Goal: Task Accomplishment & Management: Complete application form

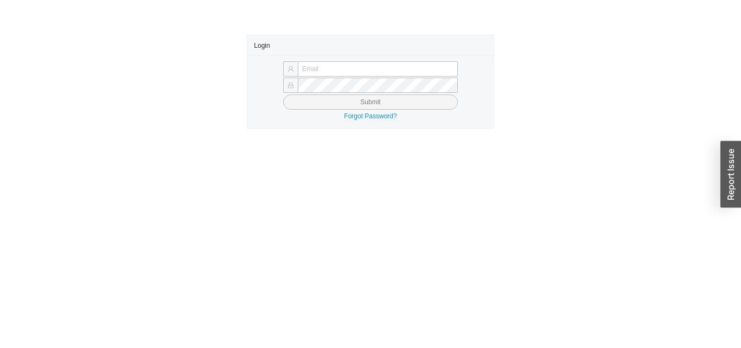
click at [418, 67] on input "text" at bounding box center [378, 68] width 160 height 15
click at [415, 65] on input "text" at bounding box center [378, 68] width 160 height 15
type input "dmobley@asbathnj.com"
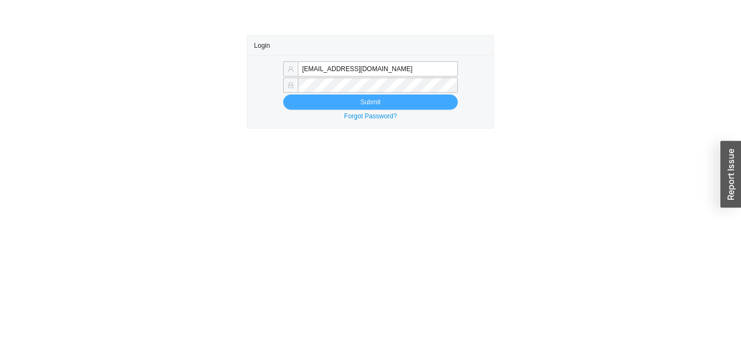
click at [374, 105] on span "Submit" at bounding box center [370, 102] width 20 height 11
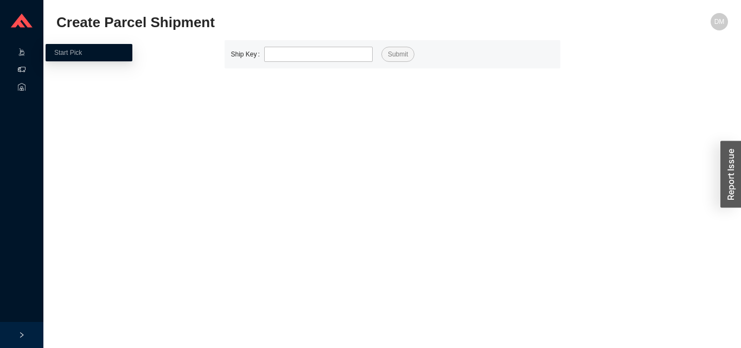
click at [22, 71] on icon at bounding box center [22, 70] width 8 height 8
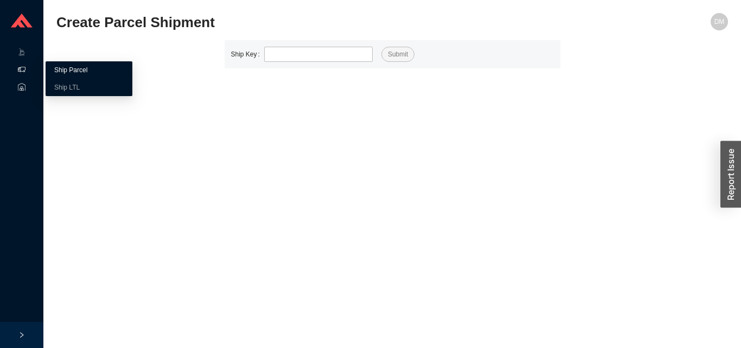
click at [66, 69] on link "Ship Parcel" at bounding box center [70, 70] width 33 height 8
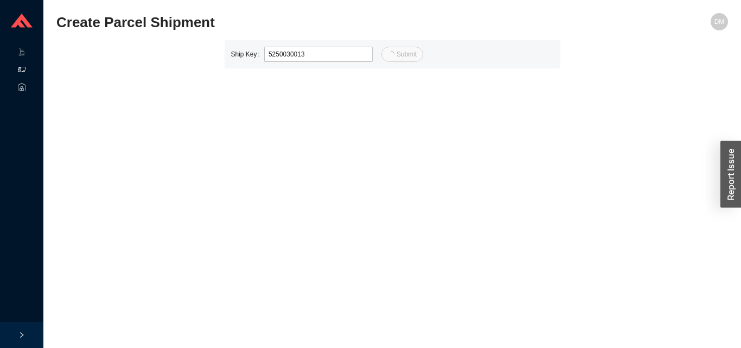
type input "13"
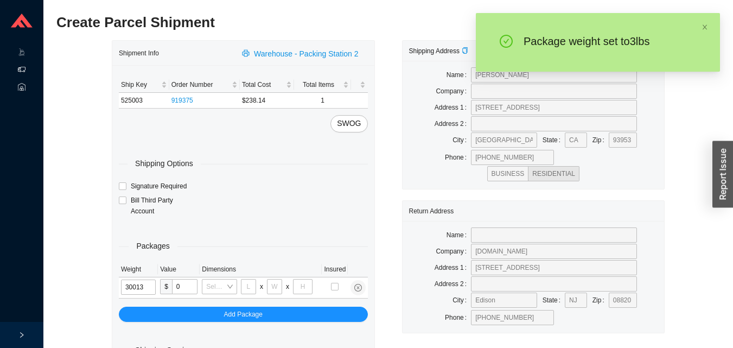
type input "3"
type input "10"
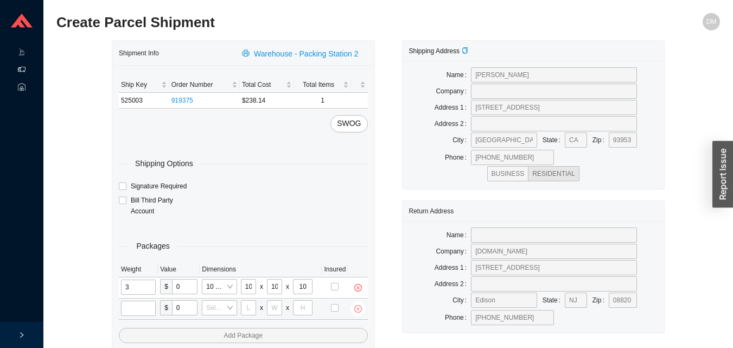
click at [352, 307] on span "close-circle" at bounding box center [357, 309] width 15 height 8
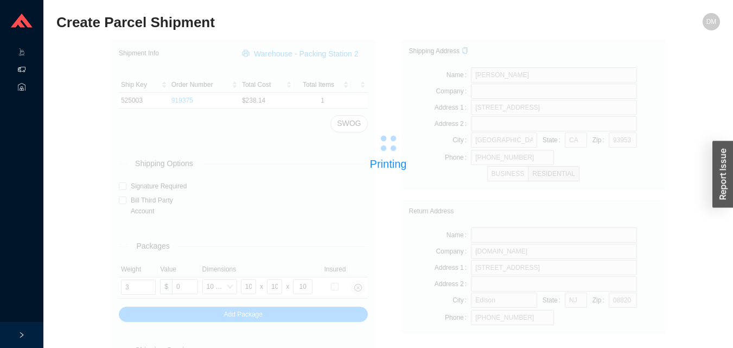
type input "2"
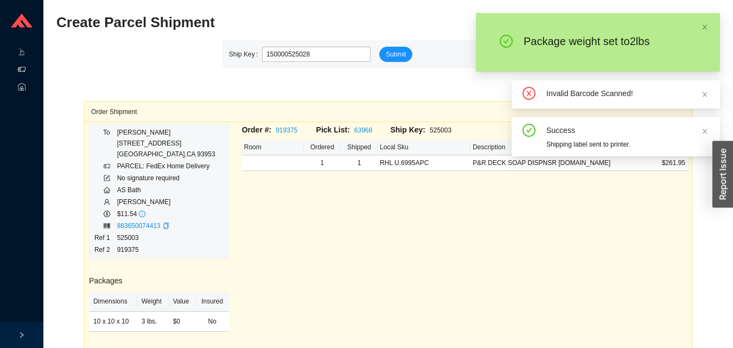
type input "525028"
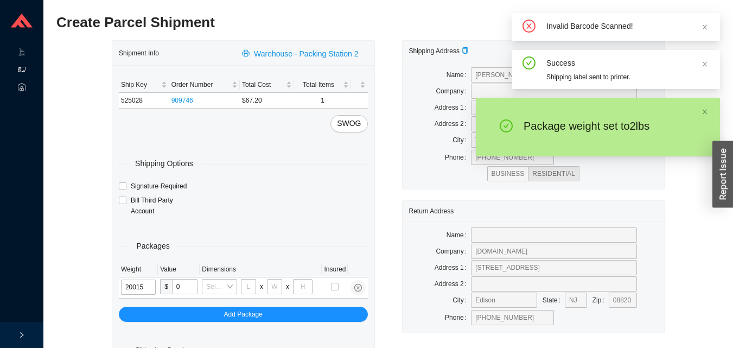
type input "2"
type input "8"
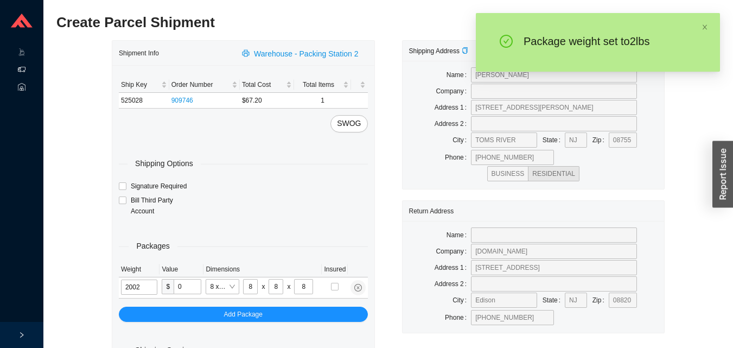
type input "2"
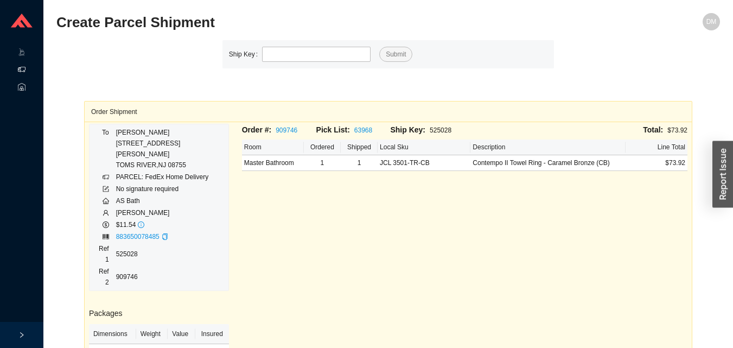
click at [579, 195] on div "Order #: 909746 Pick List: 63968 Ship Key: 525028 Total: $73.92 Room Ordered Sh…" at bounding box center [464, 299] width 458 height 351
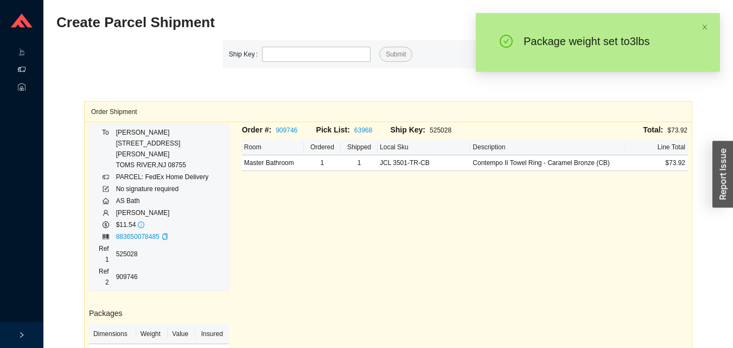
type input "525013"
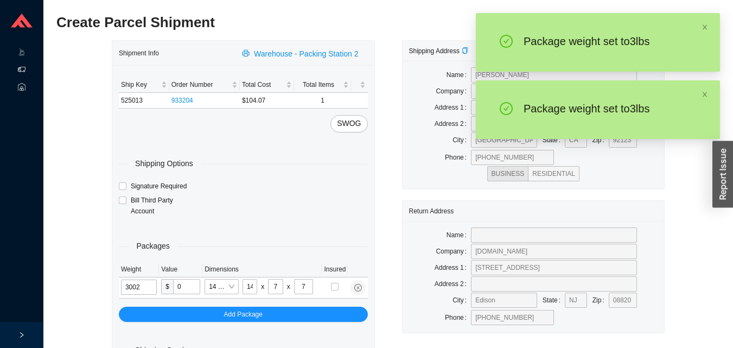
type input "3"
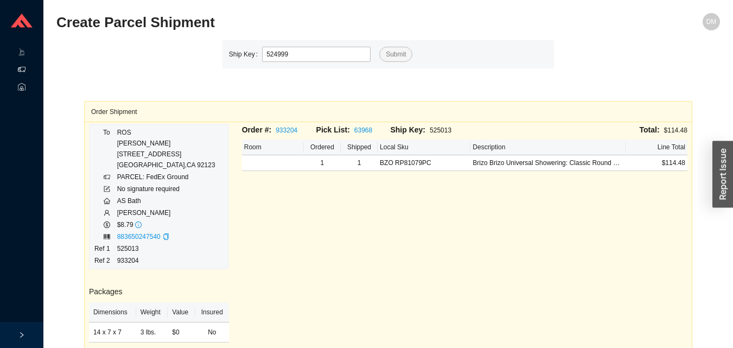
type input "524999"
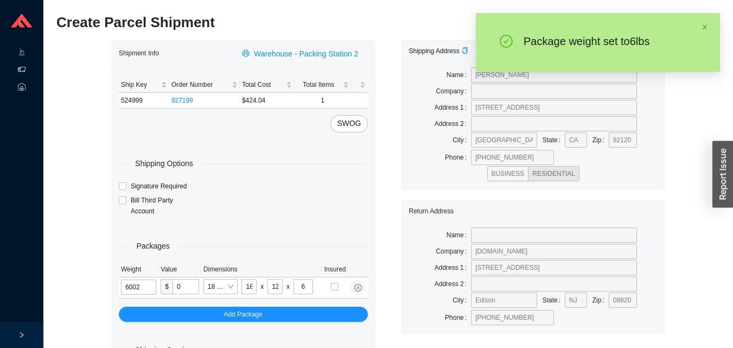
type input "6"
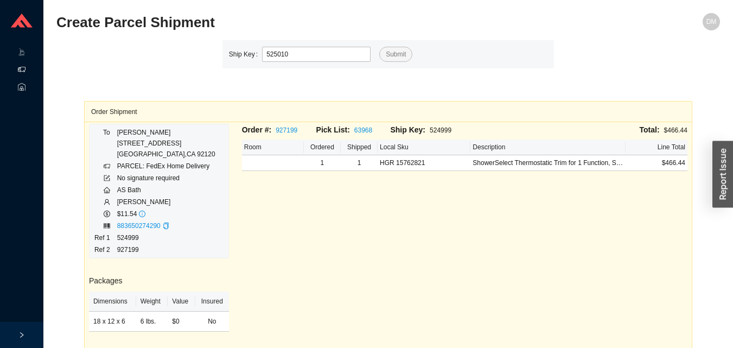
type input "525010"
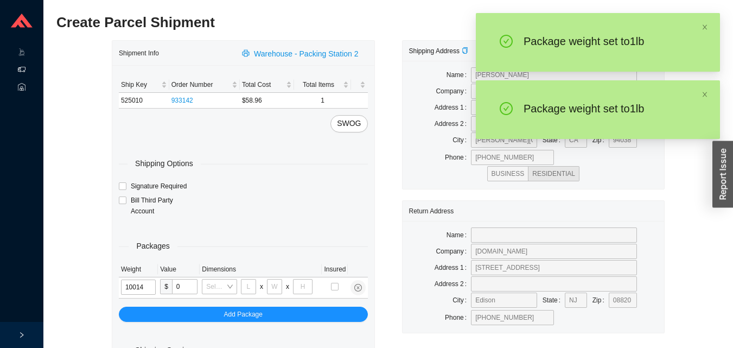
type input "1"
type input "5"
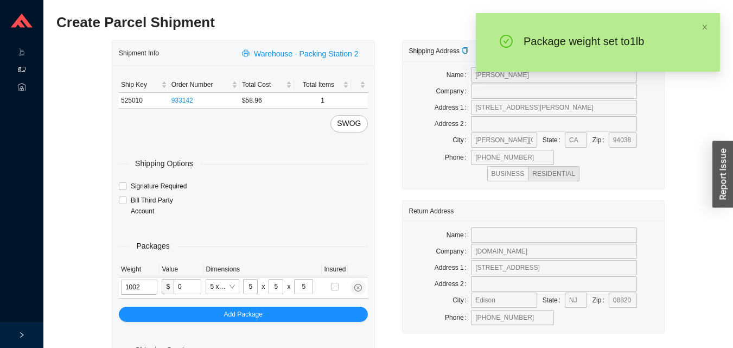
type input "1"
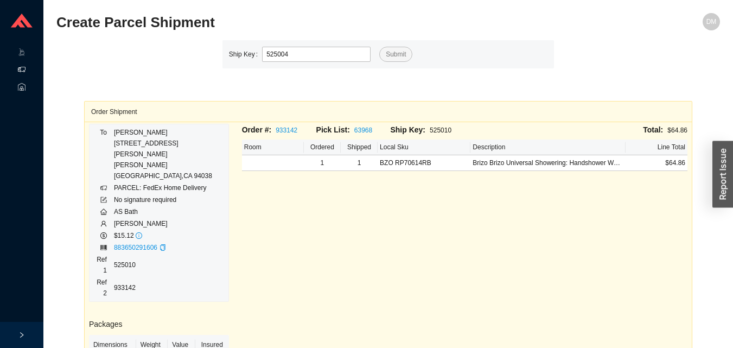
type input "525004"
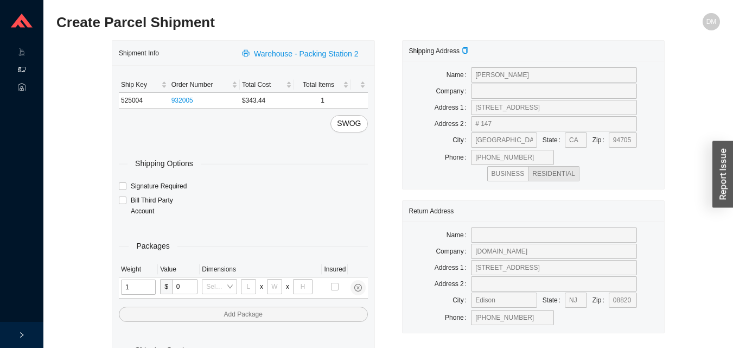
type input "13"
type input "10"
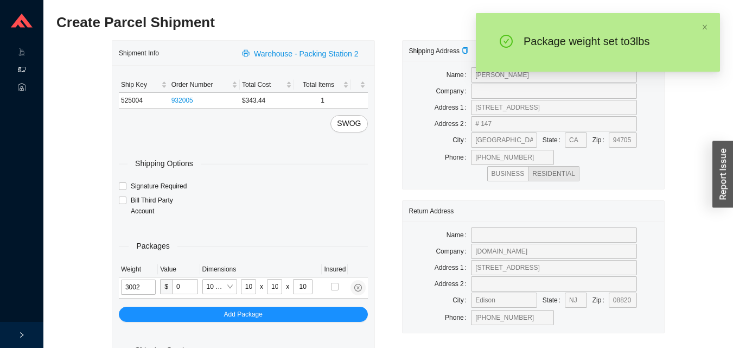
type input "3"
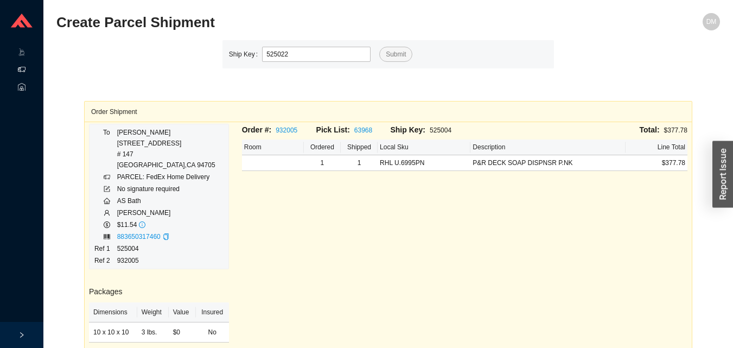
type input "525022"
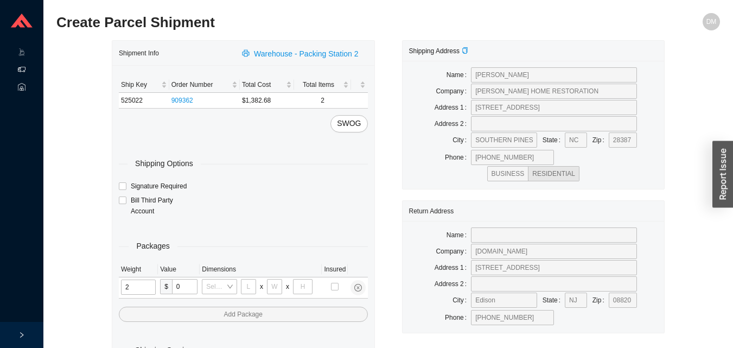
type input "21"
type input "18"
type input "12"
type input "2"
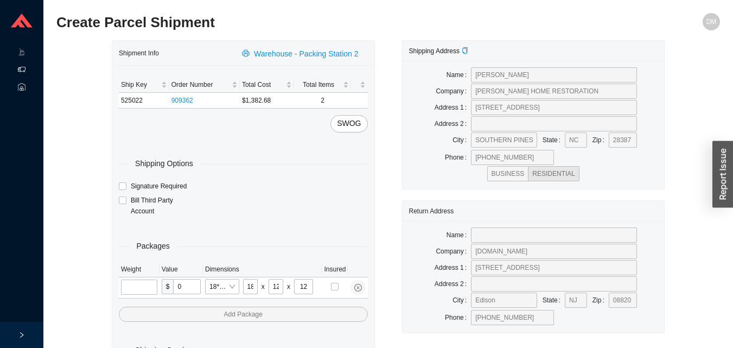
type input "8"
type input "42"
click at [136, 290] on input "tel" at bounding box center [137, 286] width 32 height 15
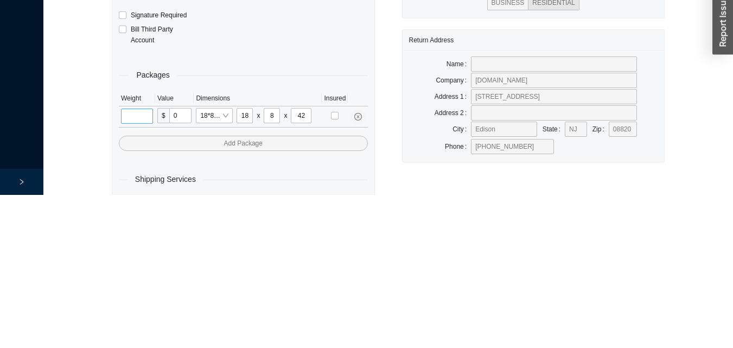
type input "1"
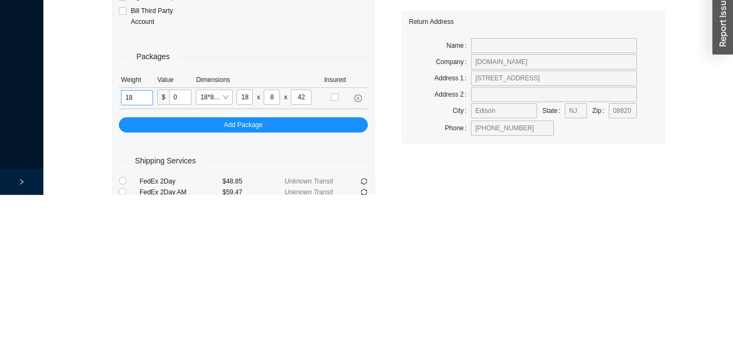
type input "18"
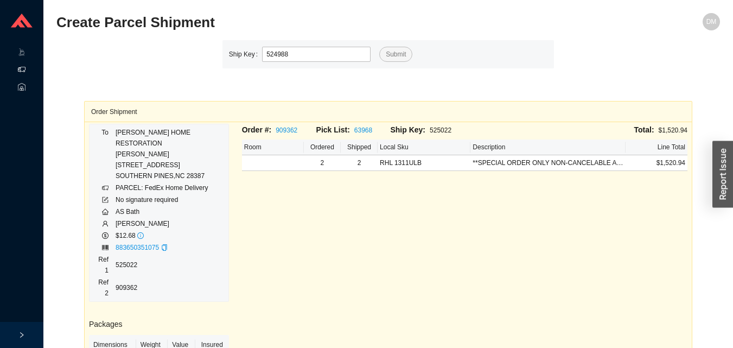
type input "524988"
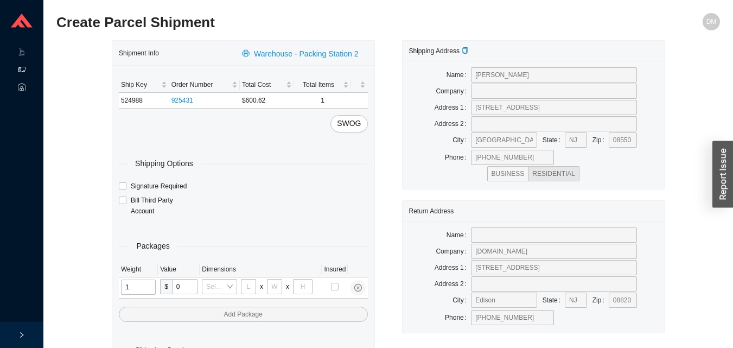
type input "17"
type input "8"
type input "36"
click at [135, 285] on input "tel" at bounding box center [139, 286] width 36 height 15
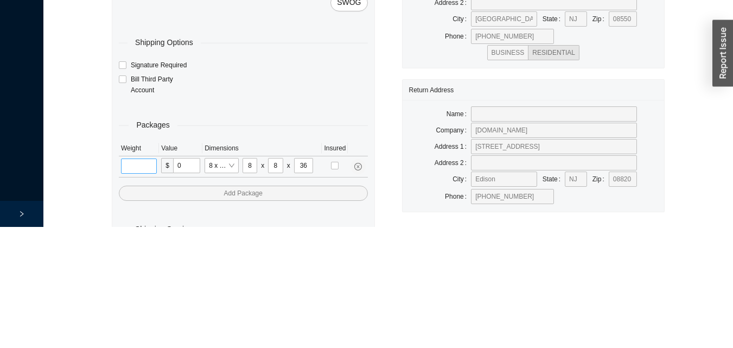
scroll to position [36, 0]
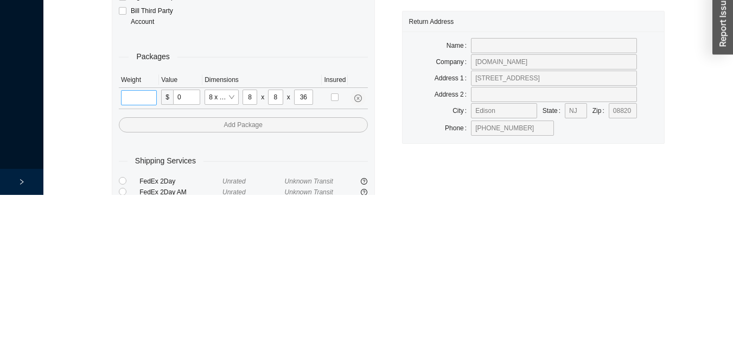
type input "1"
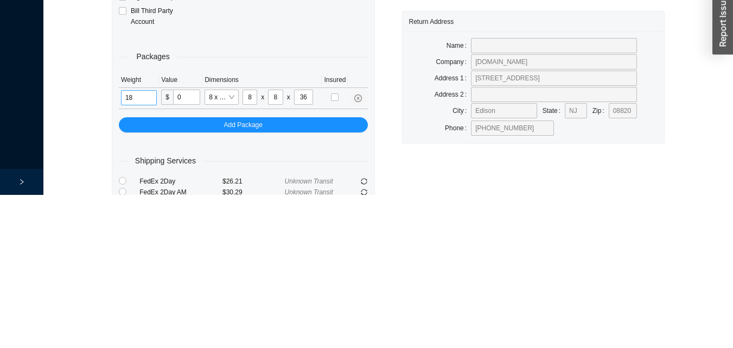
type input "1"
type input "8"
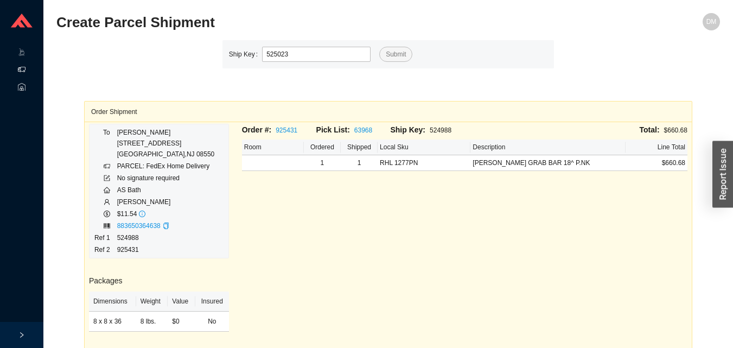
type input "525023"
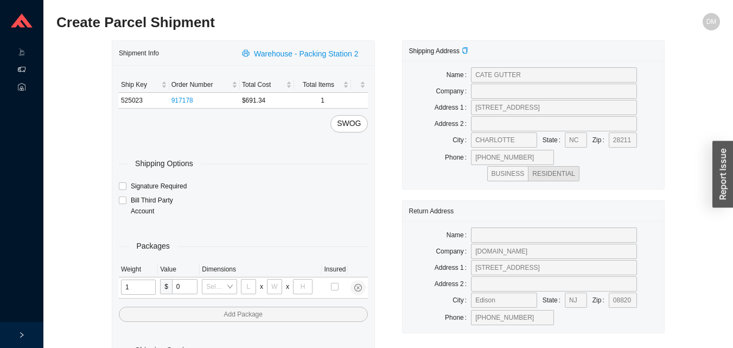
type input "15"
type input "8"
type input "17"
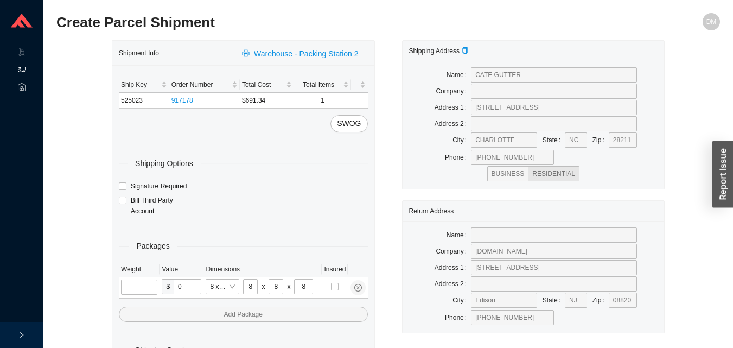
type input "36"
click at [137, 287] on input "tel" at bounding box center [139, 286] width 36 height 15
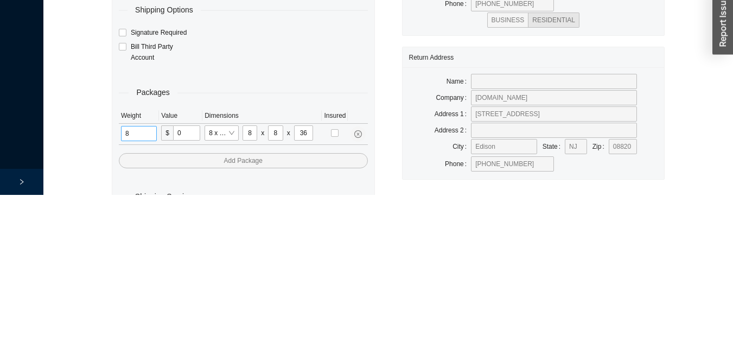
scroll to position [36, 0]
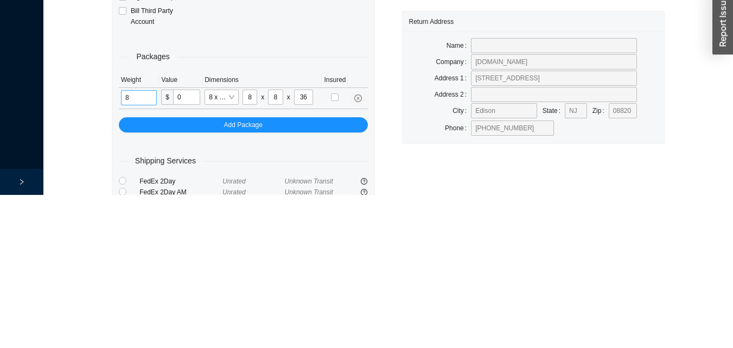
type input "8"
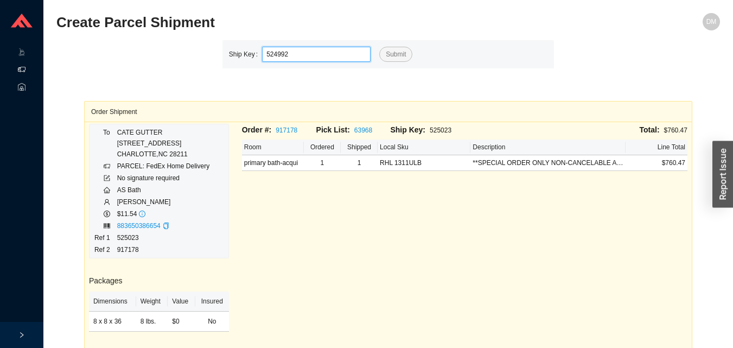
type input "524992"
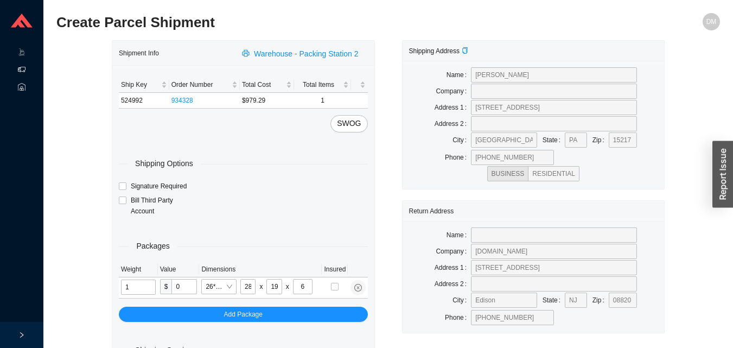
type input "12"
type input "18"
type input "5"
type input "36"
type input "12"
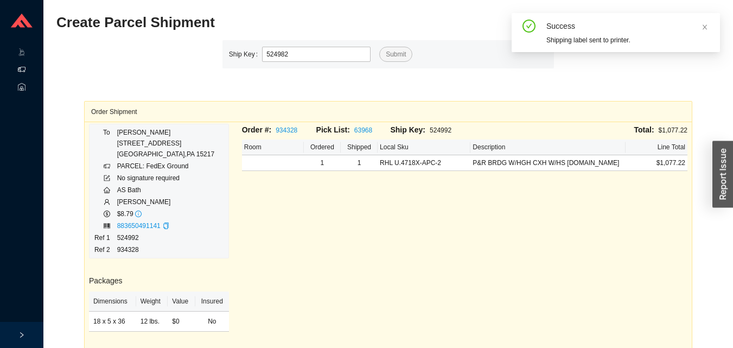
type input "524982"
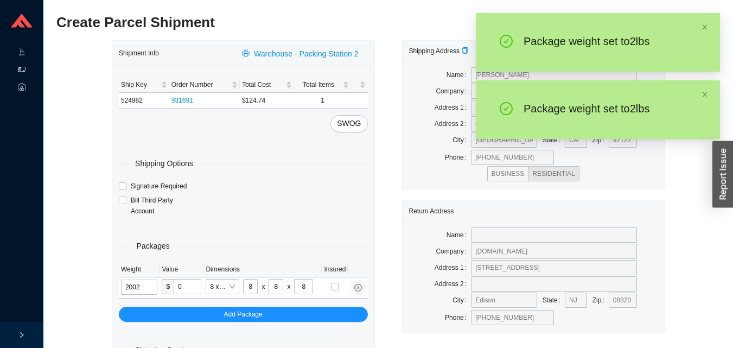
type input "2"
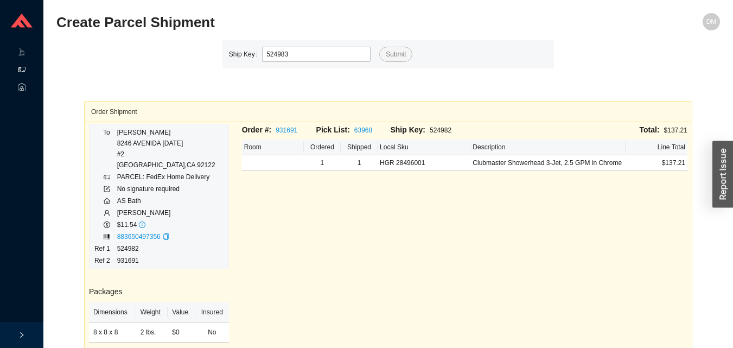
type input "524983"
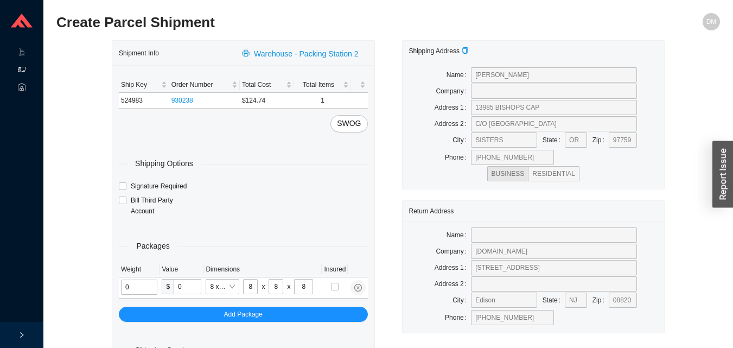
type input "2"
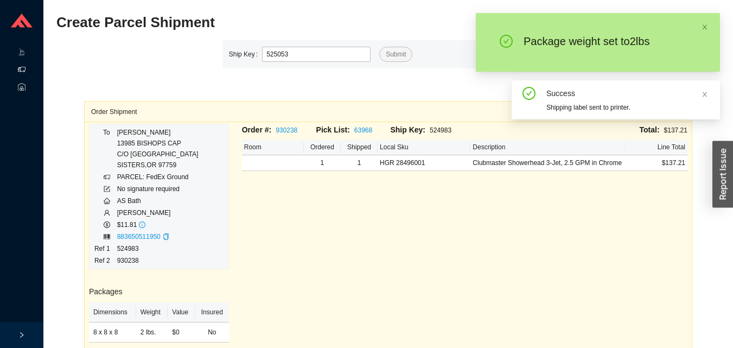
type input "525053"
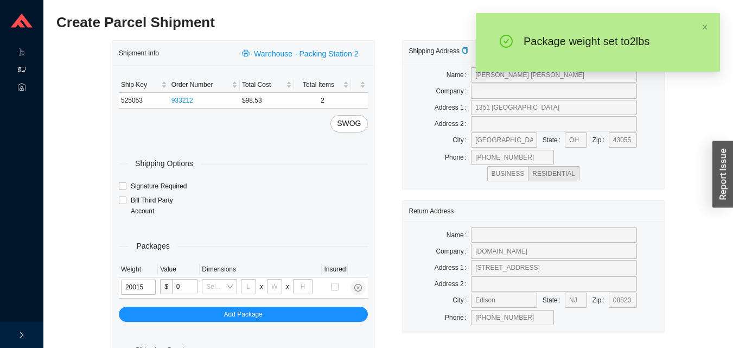
type input "2"
type input "8"
type input "2"
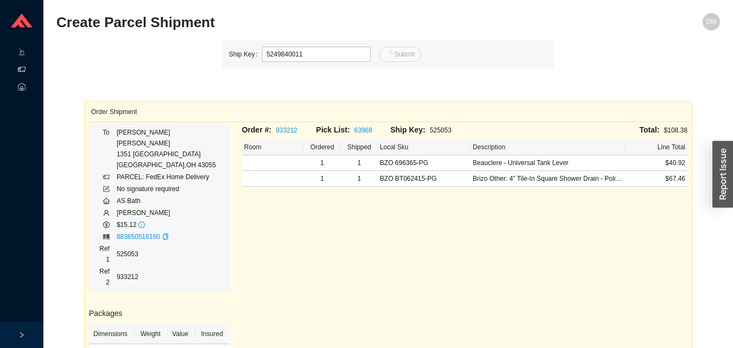
type input "11"
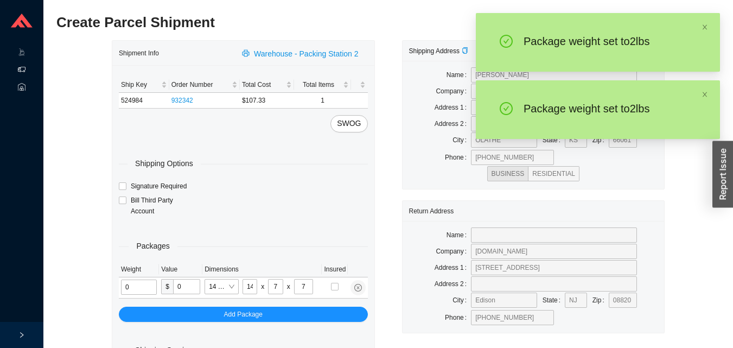
type input "2"
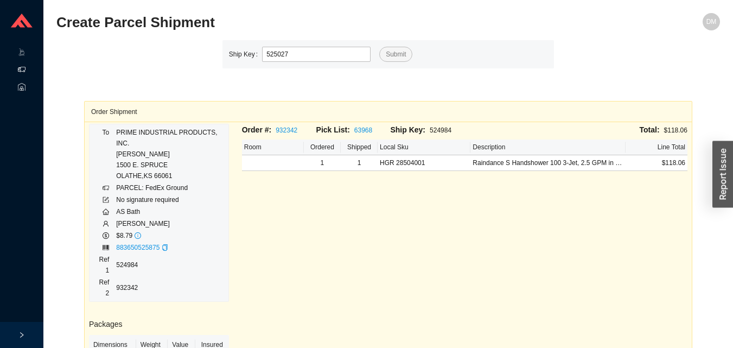
type input "525027"
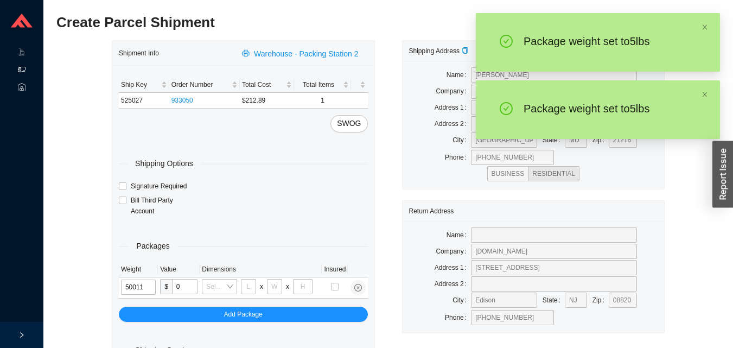
type input "5"
type input "14"
type input "7"
type input "5"
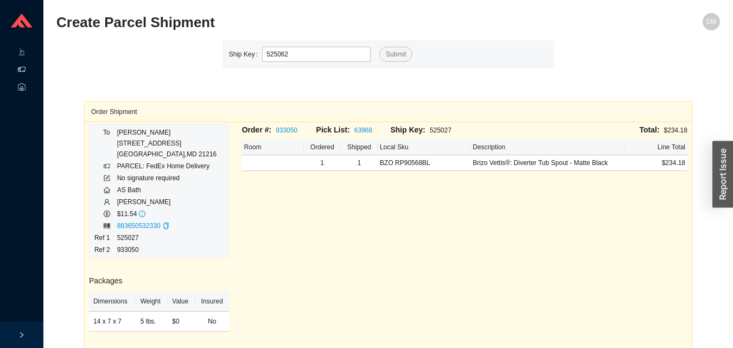
type input "525062"
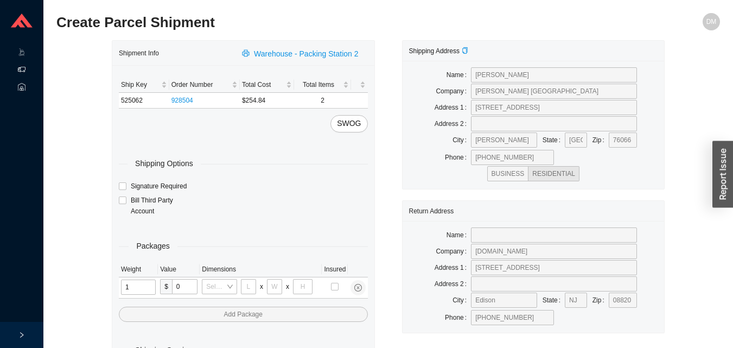
type input "12"
type input "18"
type input "12"
type input "6"
type input "2"
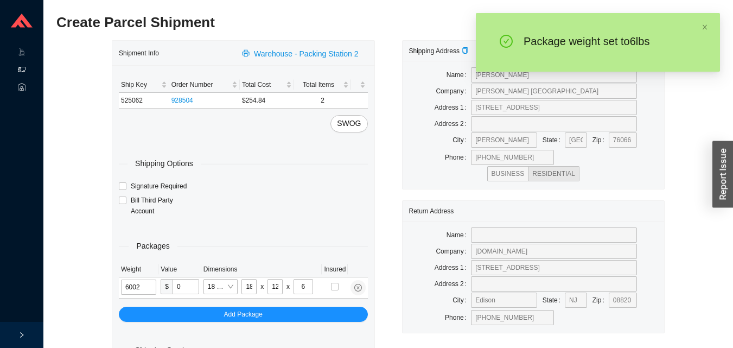
type input "6"
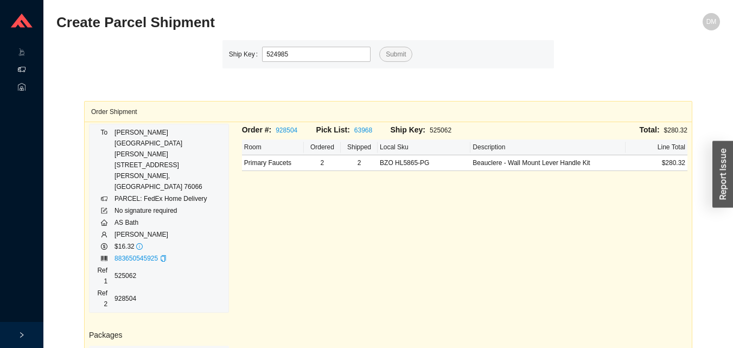
type input "524985"
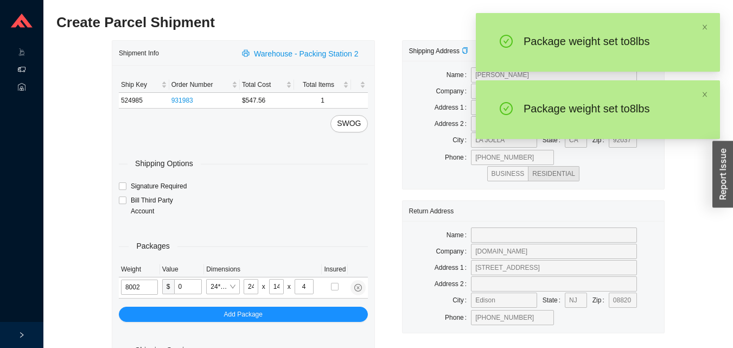
type input "8"
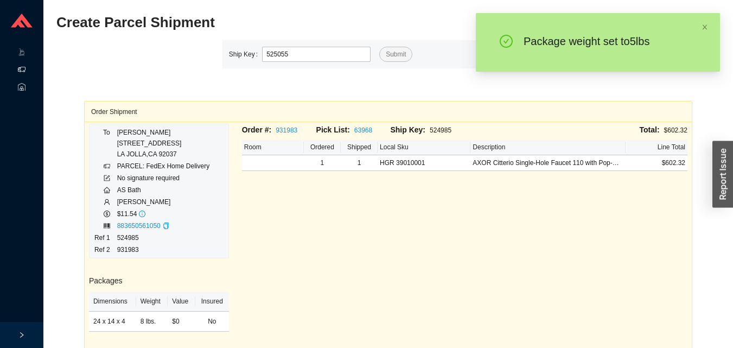
type input "525055"
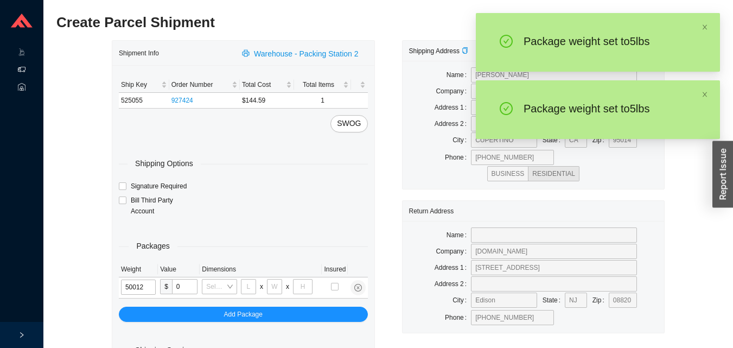
type input "5"
type input "18"
type input "12"
type input "6"
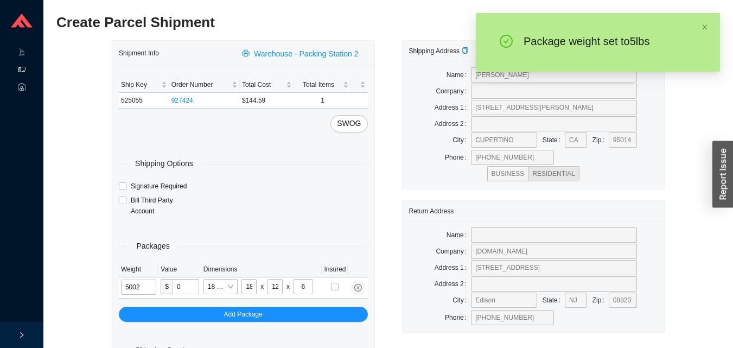
type input "5"
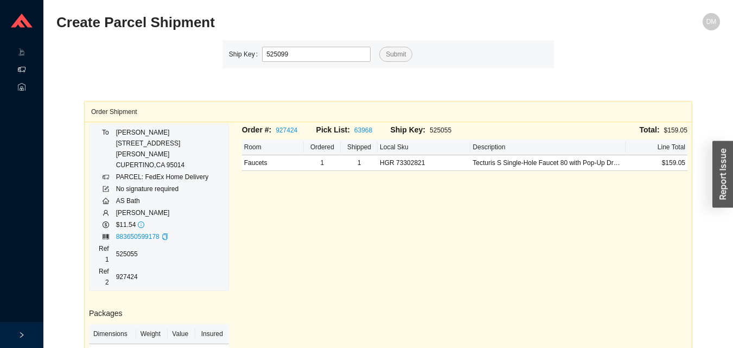
type input "525099"
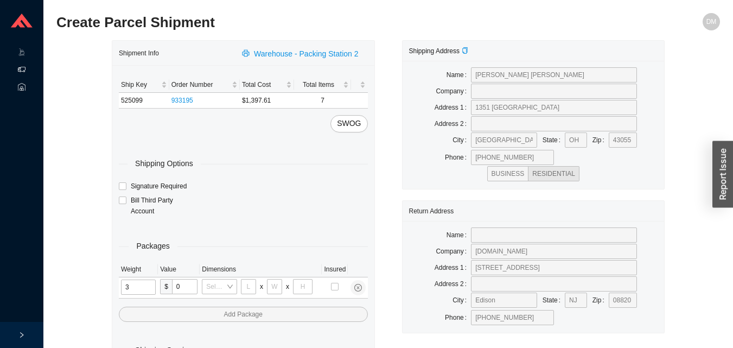
type input "31"
type input "24"
type input "16"
click at [136, 285] on input "tel" at bounding box center [139, 286] width 36 height 15
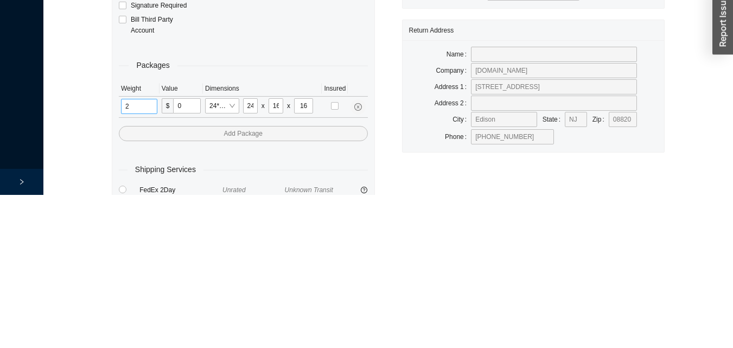
scroll to position [36, 0]
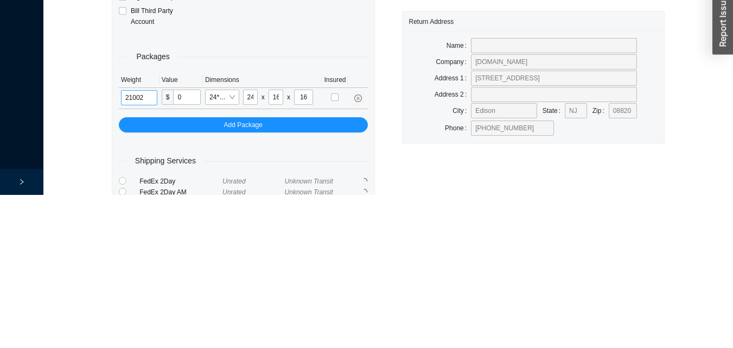
type input "21"
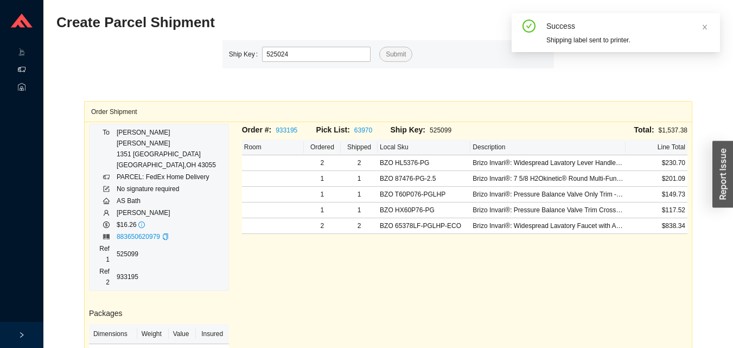
type input "525024"
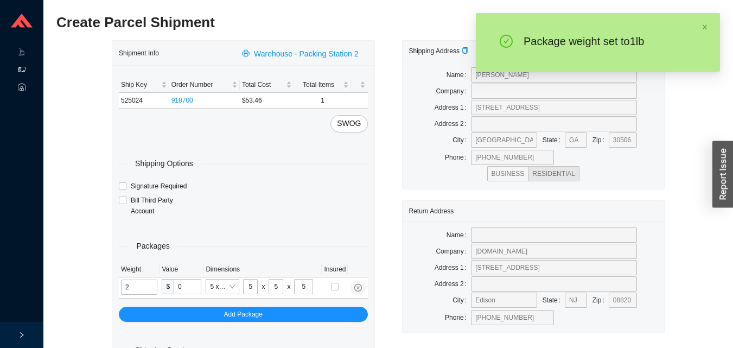
type input "1"
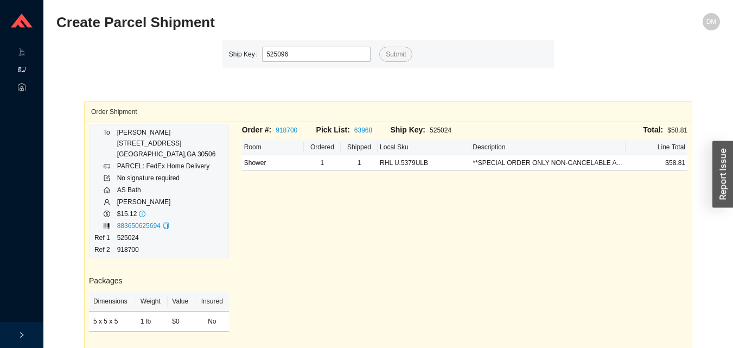
type input "525096"
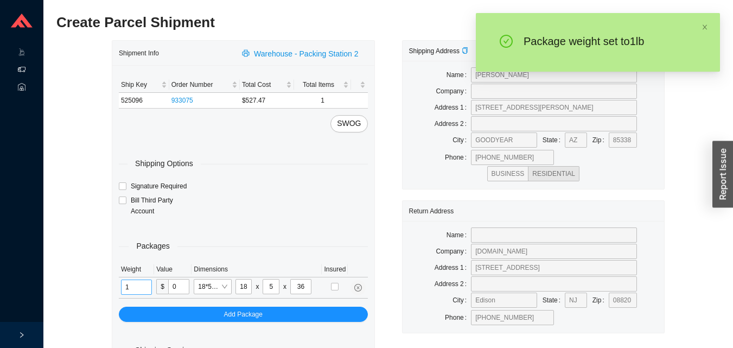
click at [136, 285] on input "1" at bounding box center [136, 286] width 31 height 15
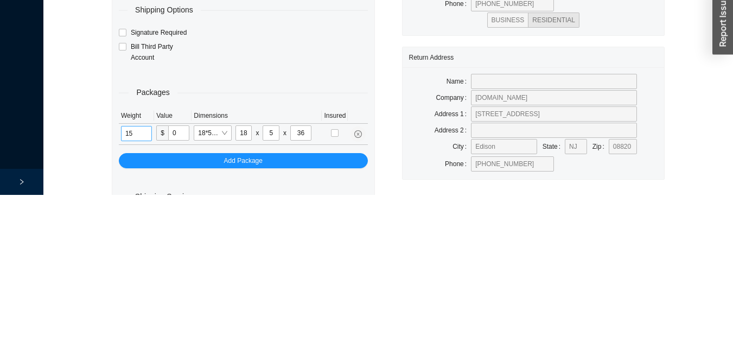
scroll to position [36, 0]
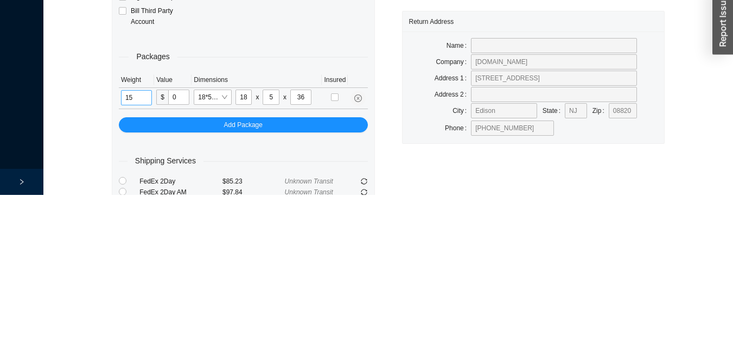
type input "15"
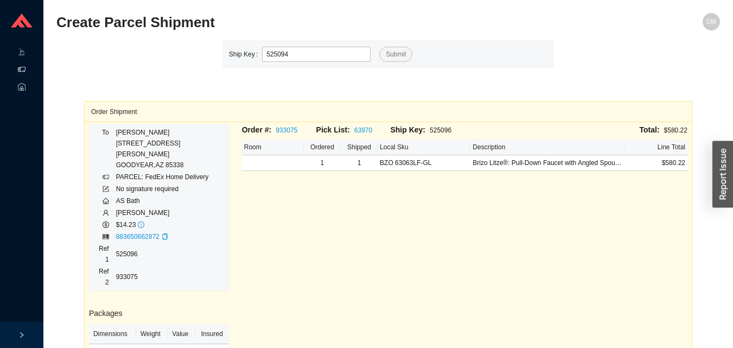
type input "525094"
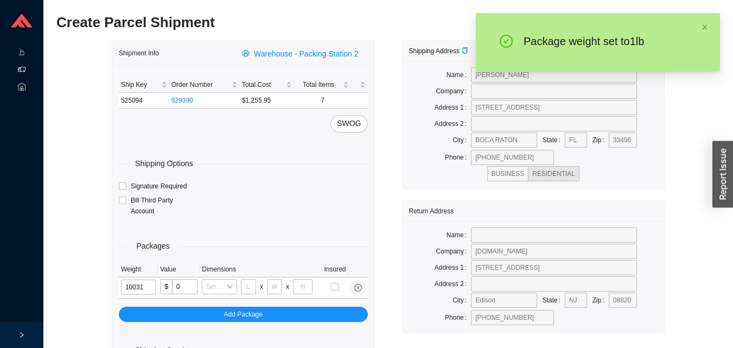
type input "1"
type input "24"
type input "16"
click at [142, 285] on input "1" at bounding box center [139, 286] width 36 height 15
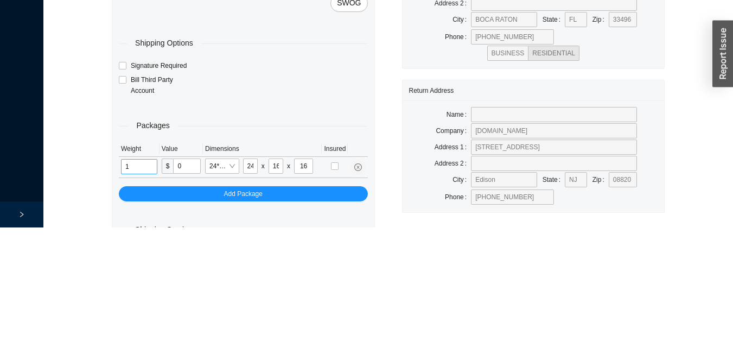
scroll to position [36, 0]
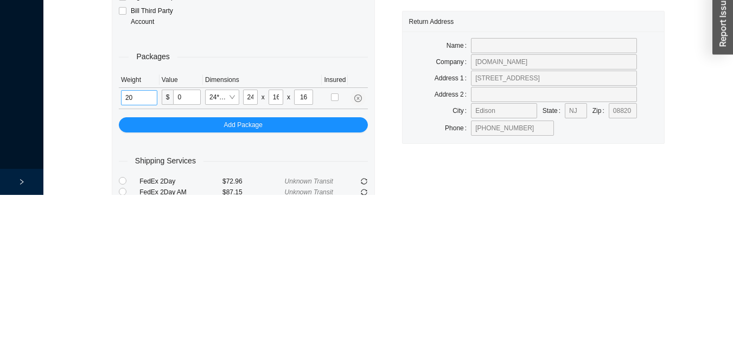
type input "20"
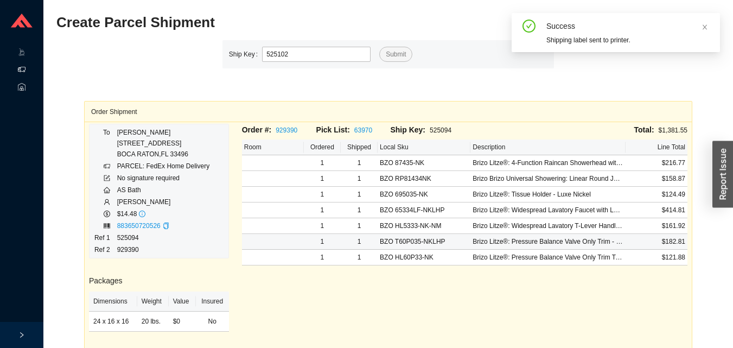
type input "525102"
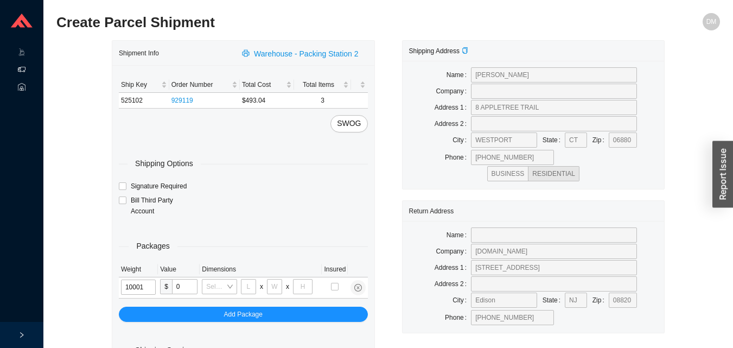
type input "1"
type input "18"
type input "5"
type input "36"
click at [140, 285] on input "1" at bounding box center [136, 286] width 31 height 15
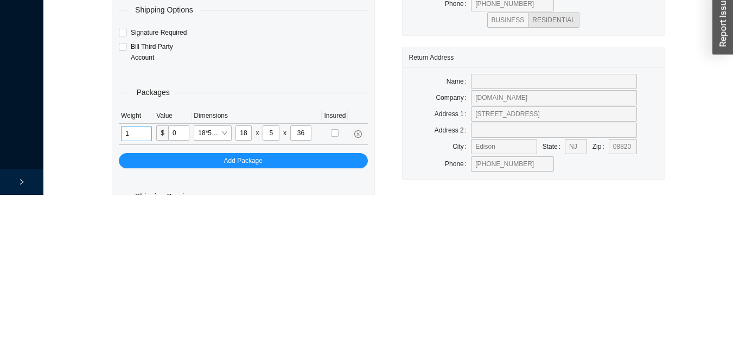
scroll to position [36, 0]
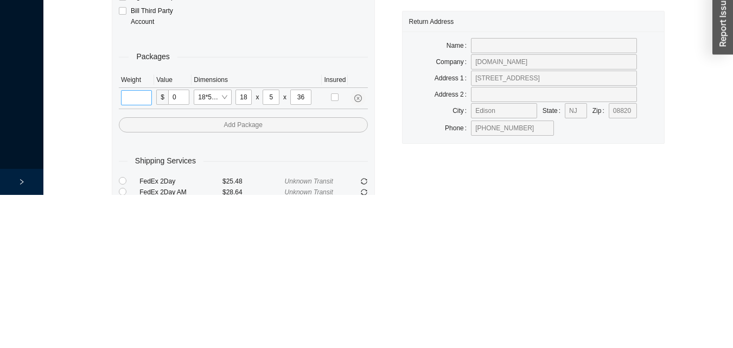
type input "1"
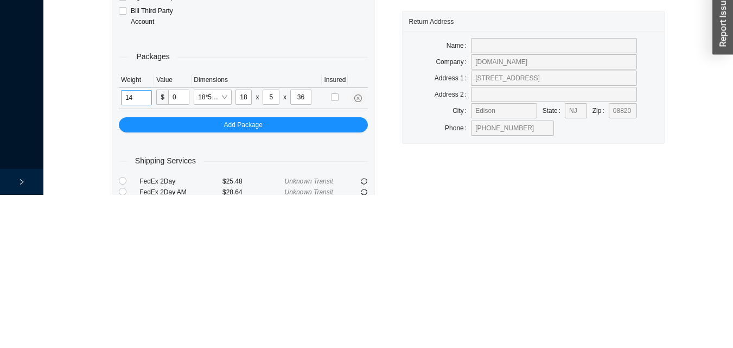
type input "14"
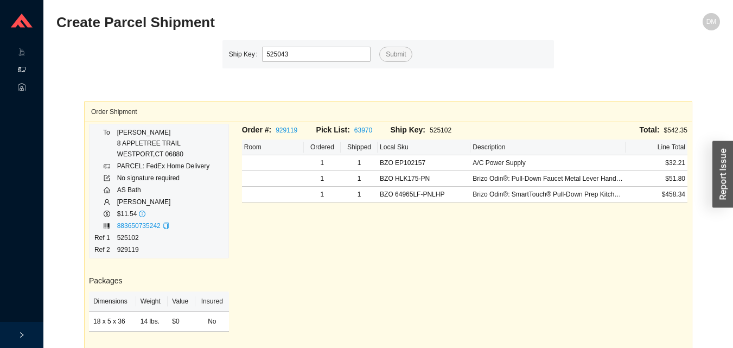
type input "525043"
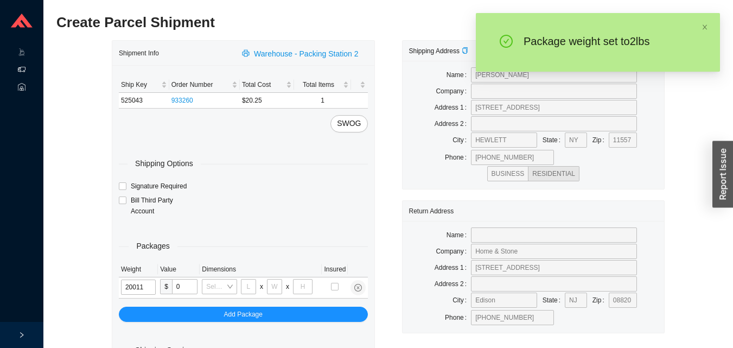
type input "2"
type input "14"
type input "7"
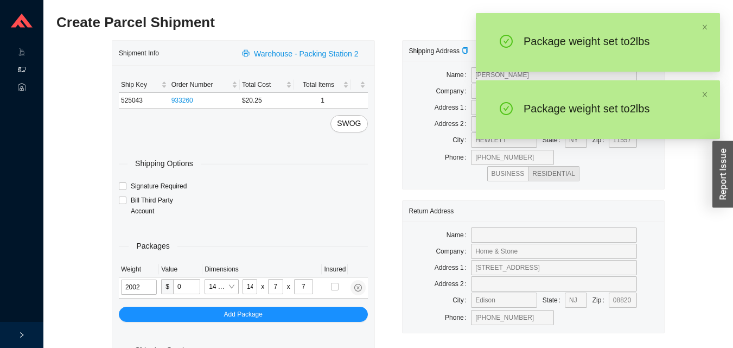
type input "2"
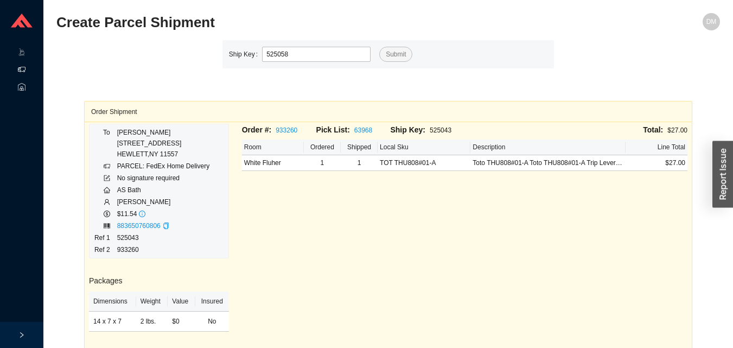
type input "525058"
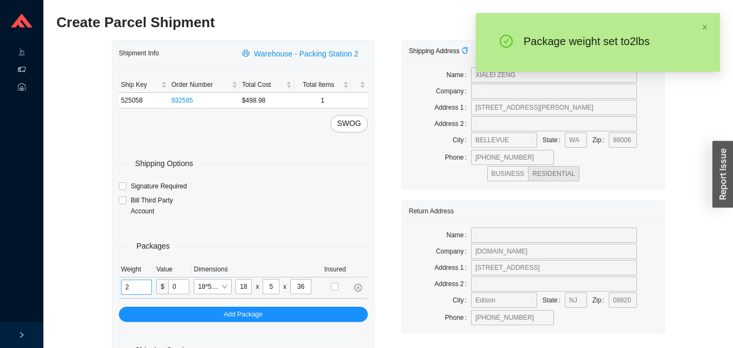
click at [142, 285] on input "2" at bounding box center [136, 286] width 31 height 15
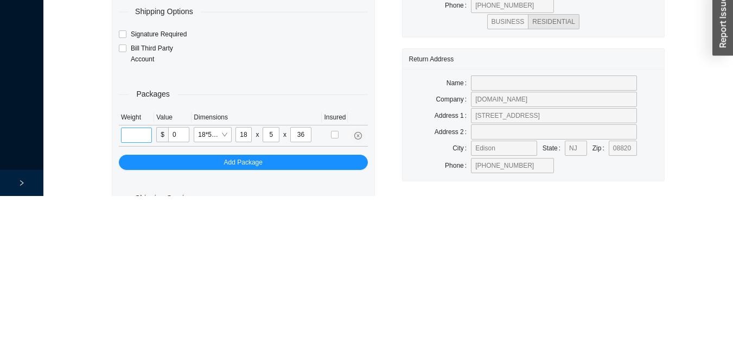
scroll to position [36, 0]
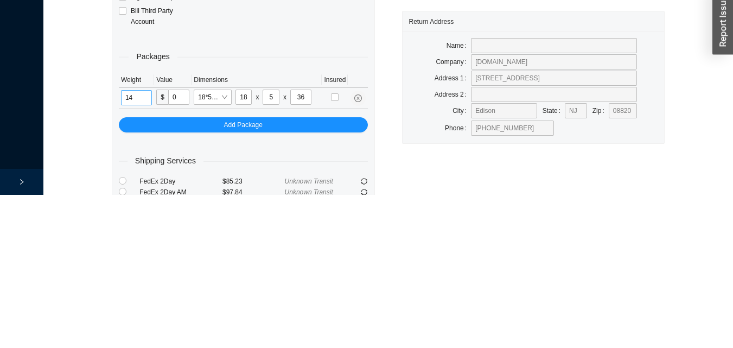
type input "14"
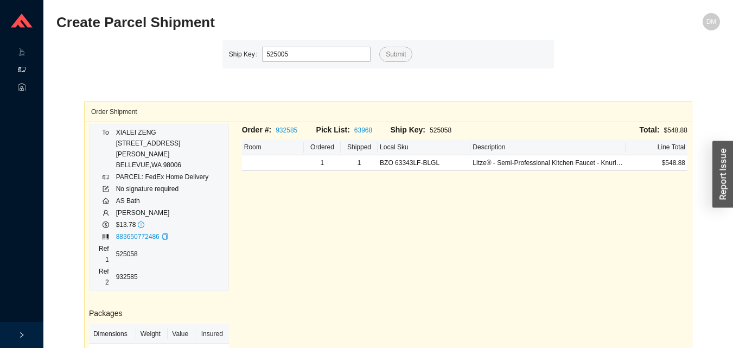
type input "525005"
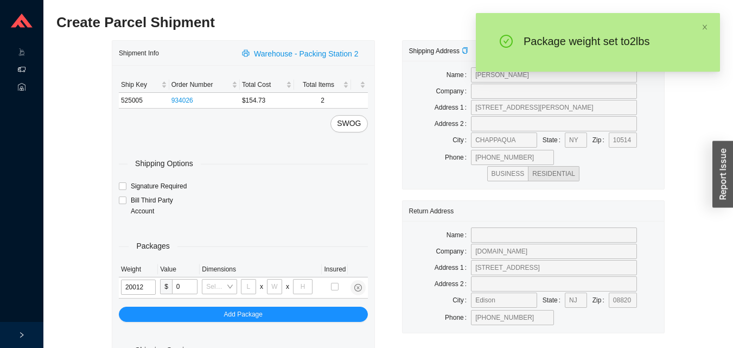
type input "2"
type input "18"
type input "12"
type input "6"
click at [142, 284] on input "2" at bounding box center [138, 286] width 35 height 15
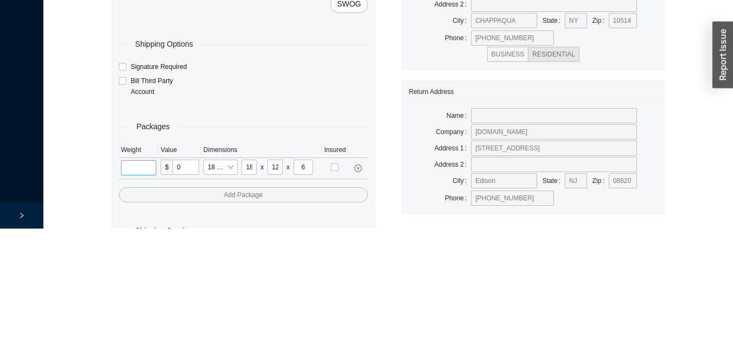
scroll to position [36, 0]
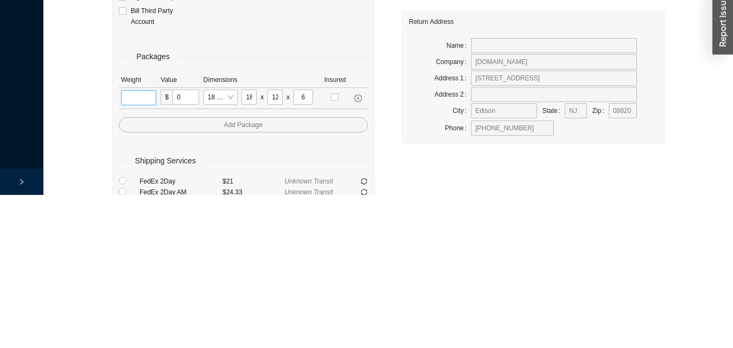
type input "6"
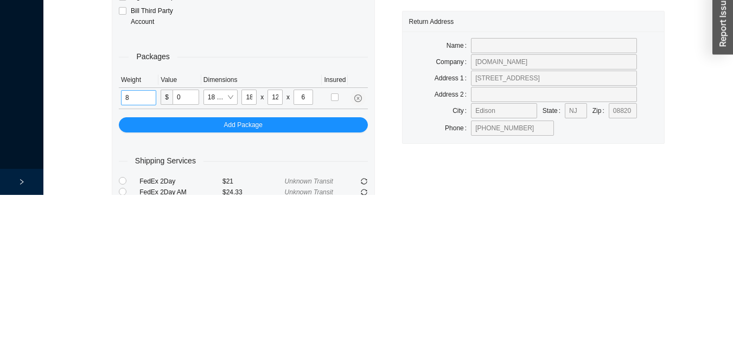
type input "8"
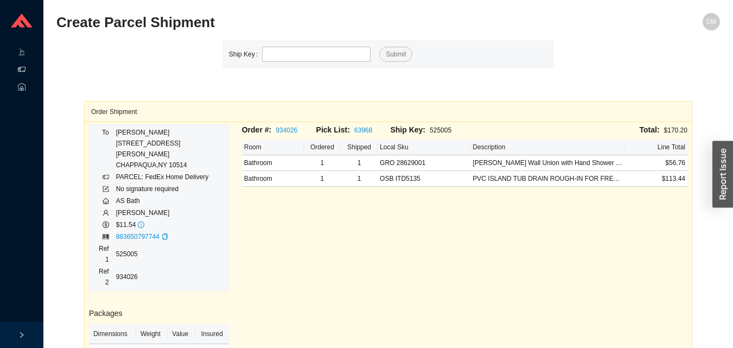
click at [595, 213] on div "Order #: 934026 Pick List: 63968 Ship Key: 525005 Total: $170.20 Room Ordered S…" at bounding box center [464, 299] width 458 height 351
click at [299, 59] on input "tel" at bounding box center [316, 54] width 108 height 15
type input "525015"
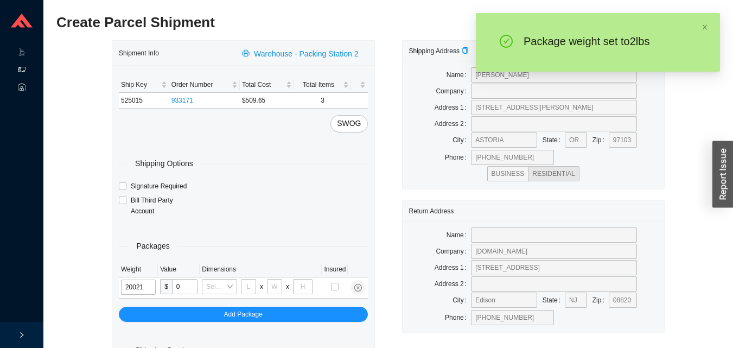
type input "2"
type input "18"
type input "12"
click at [135, 289] on input "2" at bounding box center [139, 286] width 36 height 15
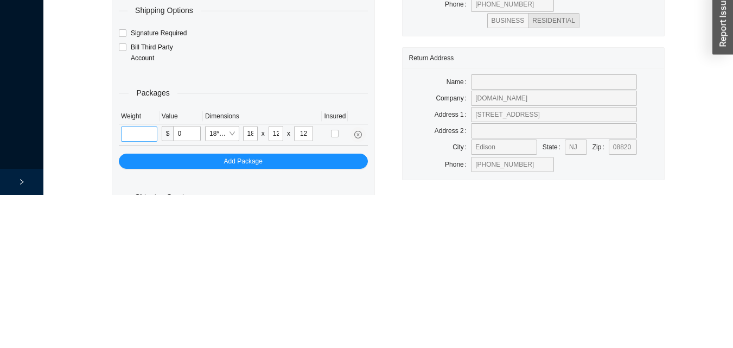
scroll to position [36, 0]
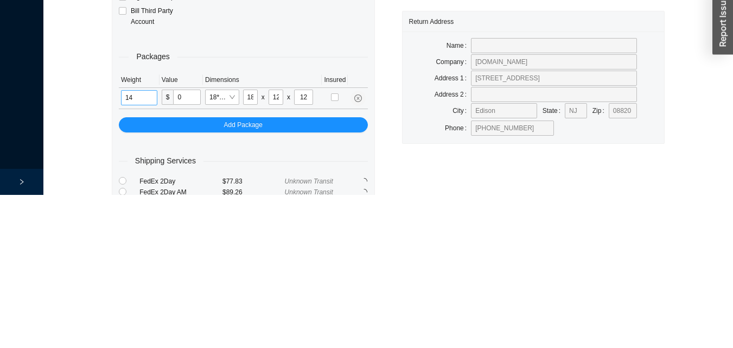
type input "1"
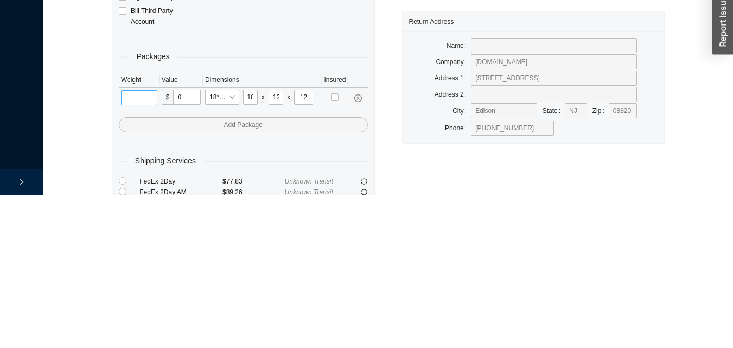
type input "1"
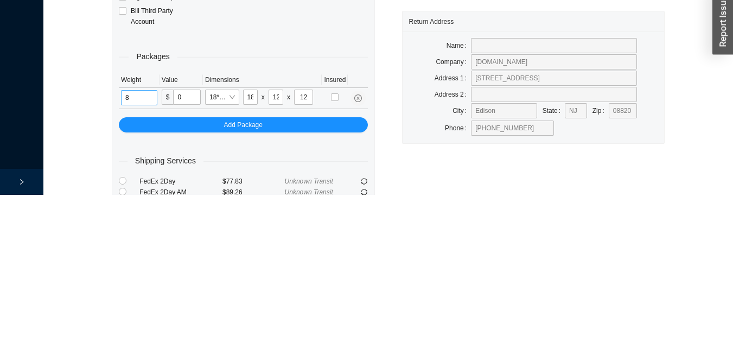
type input "8"
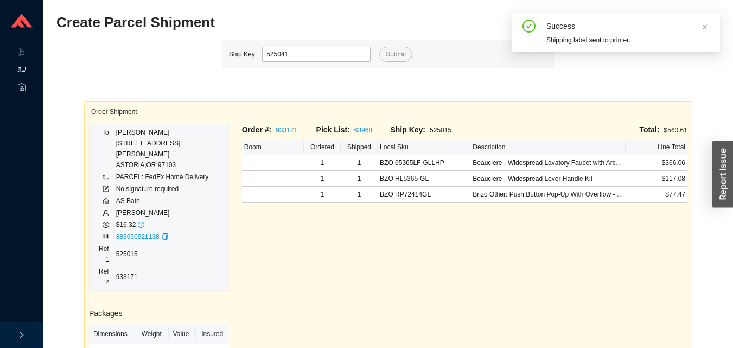
type input "525041"
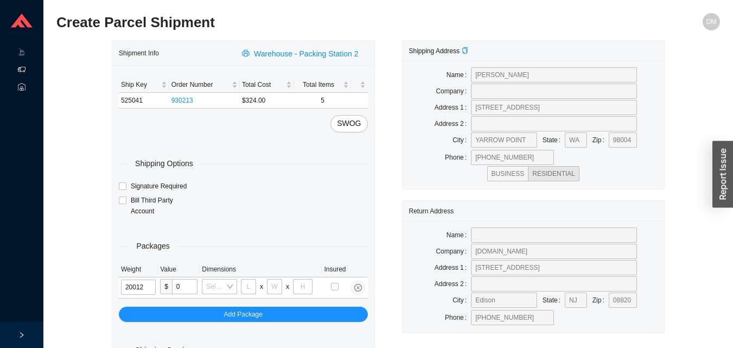
type input "2"
type input "18"
type input "12"
type input "6"
type input "7"
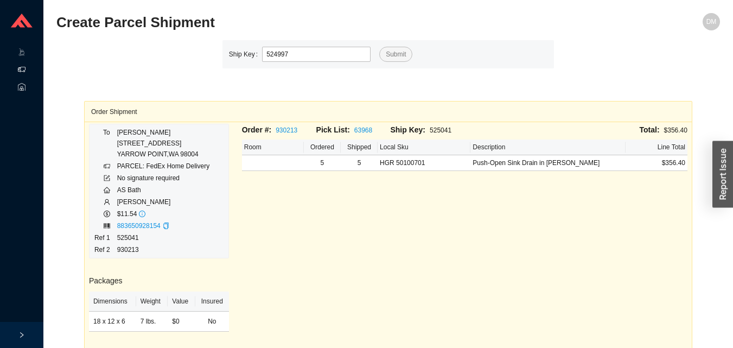
type input "524997"
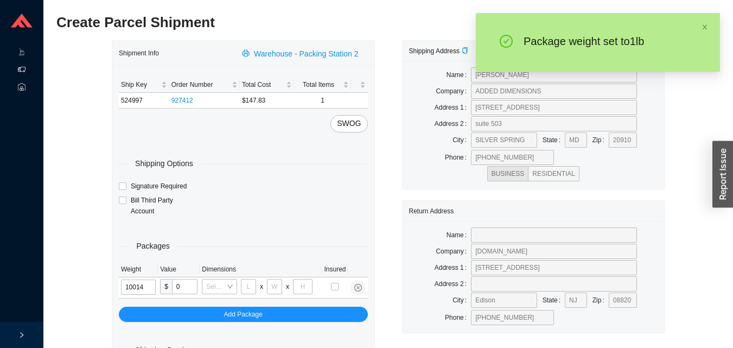
type input "1"
type input "5"
type input "1"
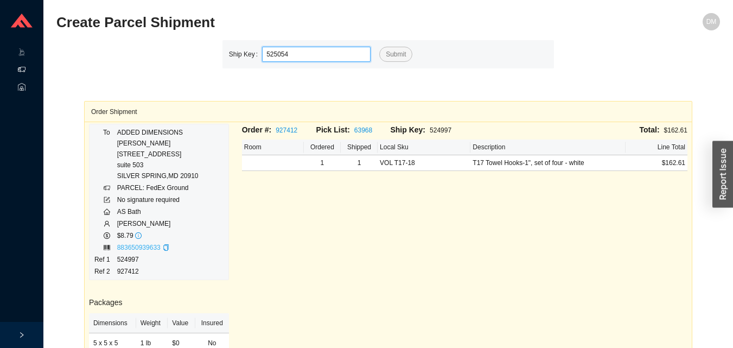
type input "525054"
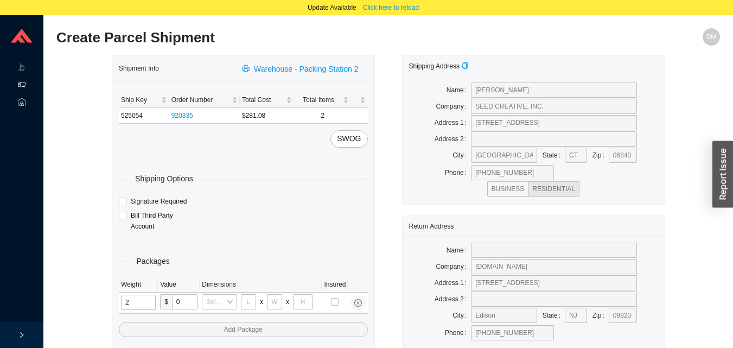
type input "25"
type input "28"
type input "16"
type input "7"
click at [143, 293] on td at bounding box center [139, 302] width 41 height 21
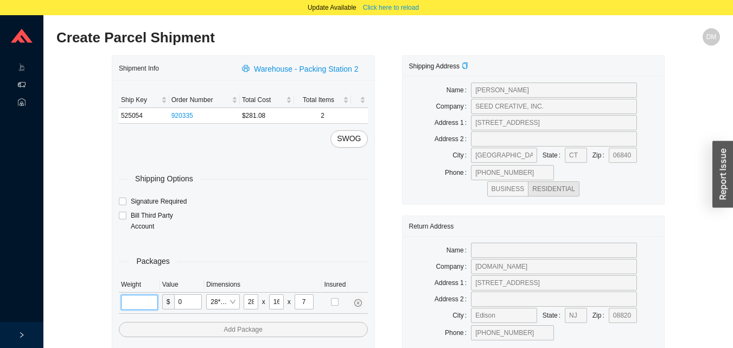
click at [135, 305] on input "tel" at bounding box center [139, 301] width 37 height 15
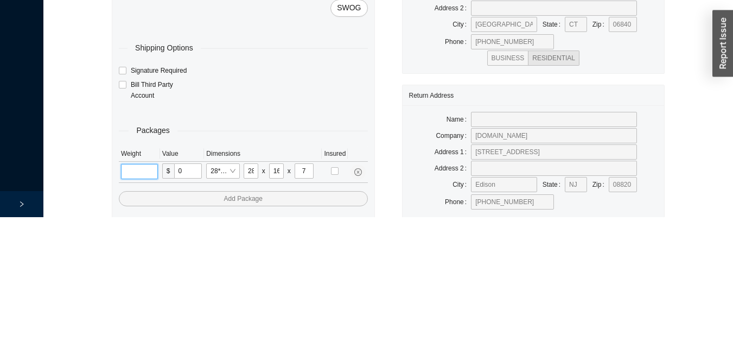
scroll to position [52, 0]
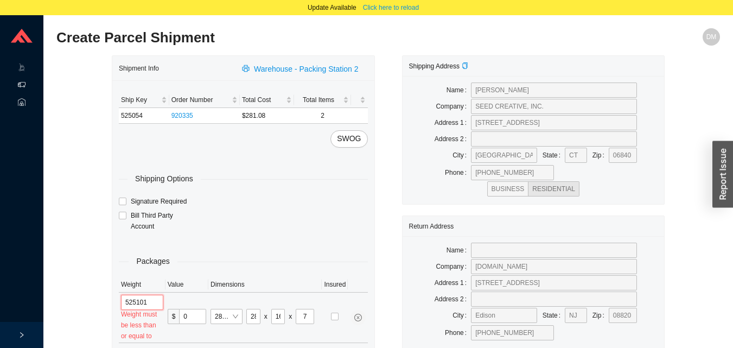
scroll to position [0, 0]
click at [149, 306] on input "525101" at bounding box center [142, 301] width 42 height 15
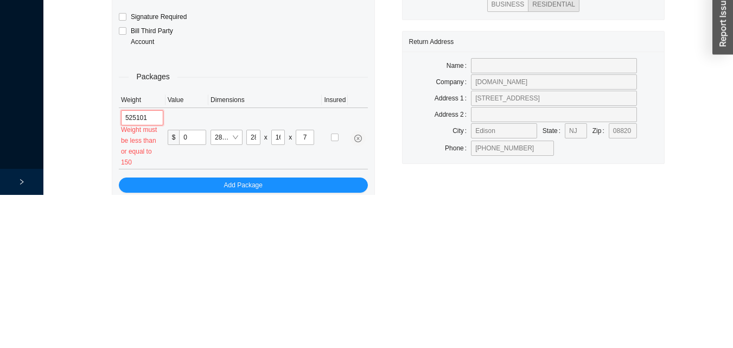
scroll to position [52, 0]
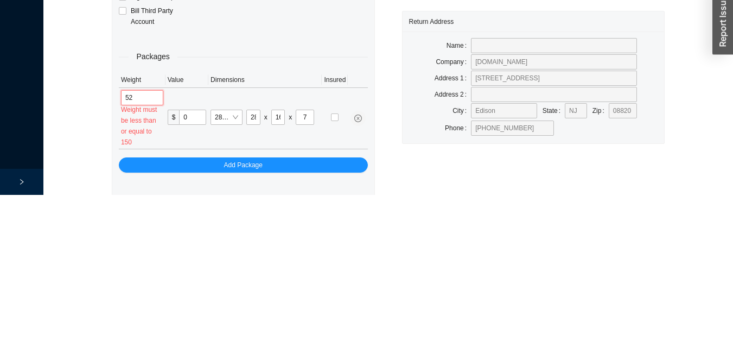
type input "5"
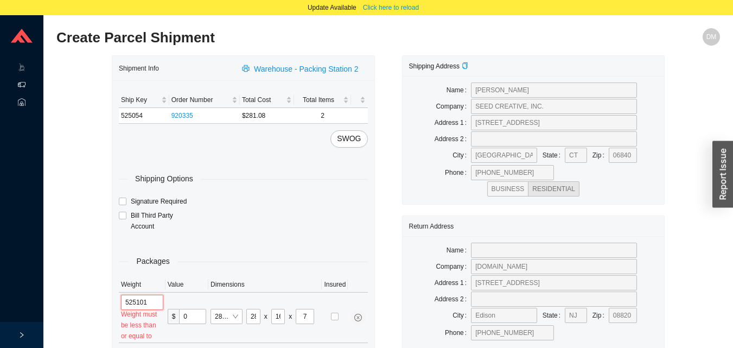
scroll to position [0, 0]
click at [153, 304] on input "525101" at bounding box center [142, 301] width 42 height 15
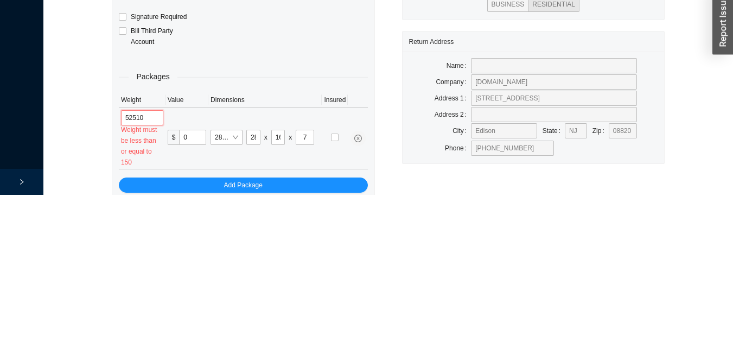
scroll to position [52, 0]
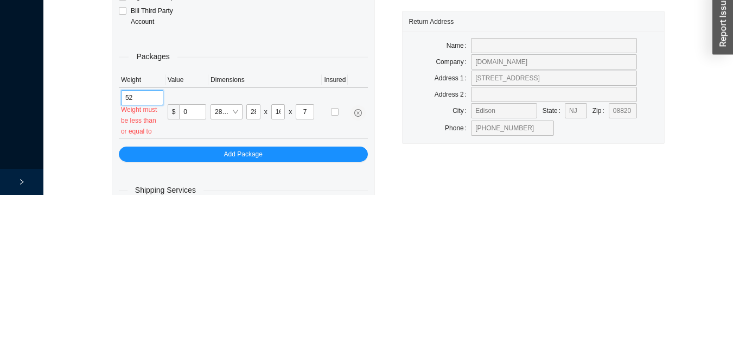
type input "5"
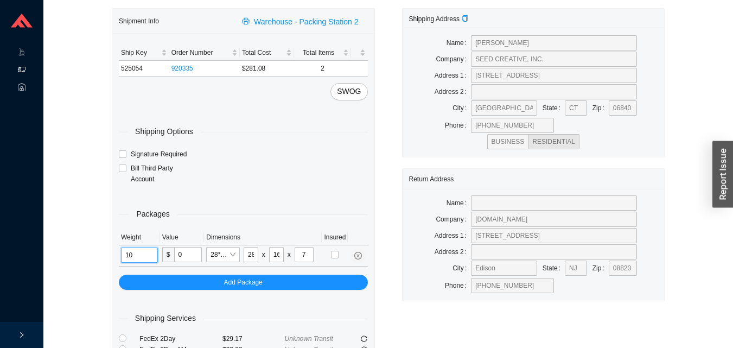
scroll to position [43, 0]
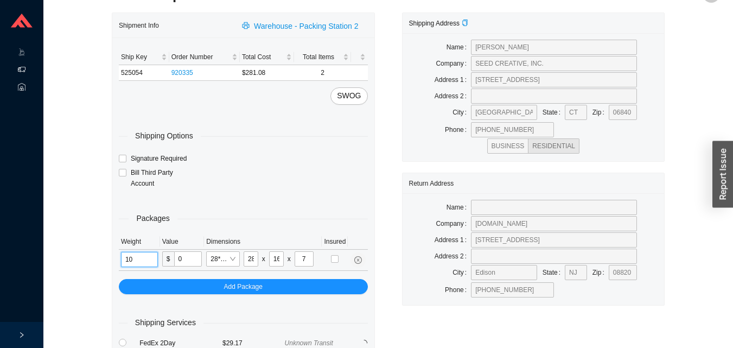
click at [148, 263] on input "10" at bounding box center [139, 259] width 37 height 15
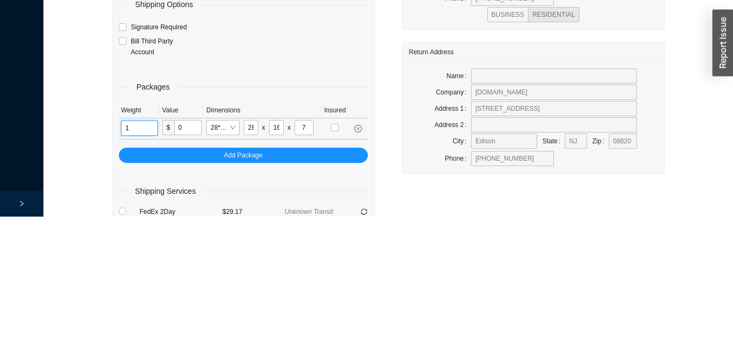
scroll to position [52, 0]
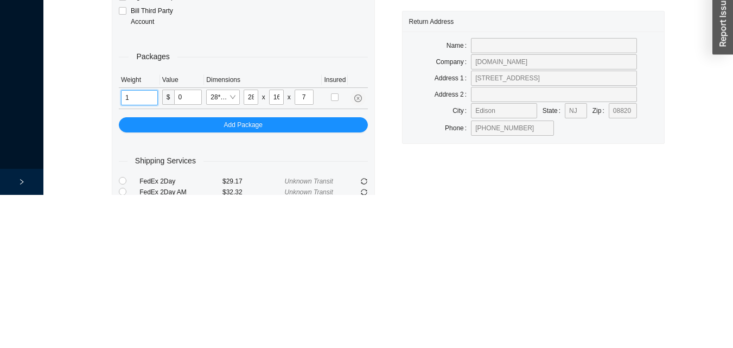
type input "12"
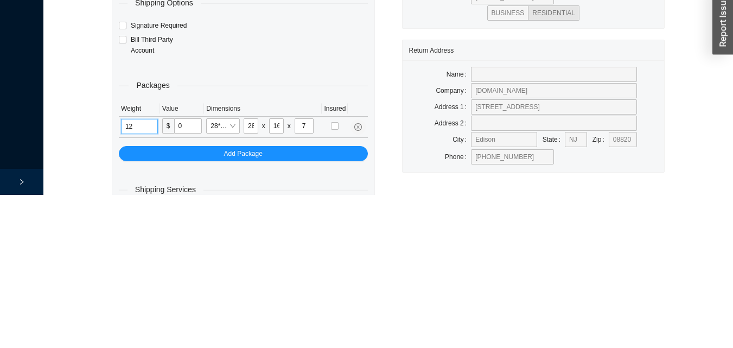
scroll to position [0, 0]
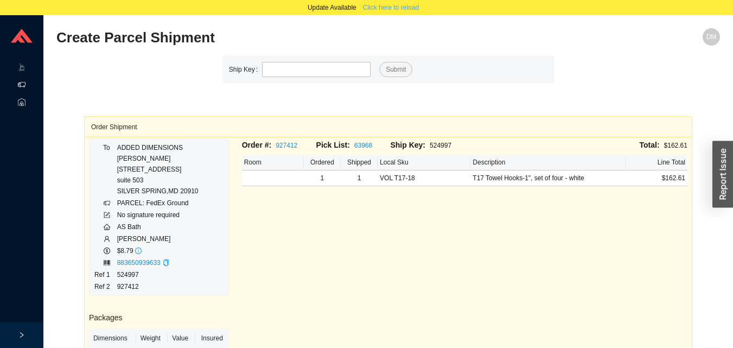
click at [400, 10] on span "Click here to reload" at bounding box center [391, 7] width 56 height 11
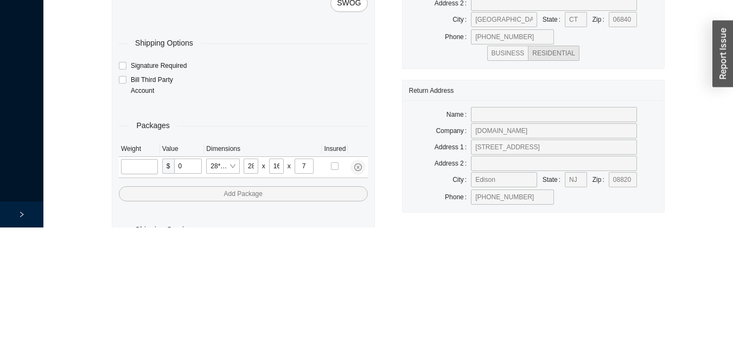
scroll to position [36, 0]
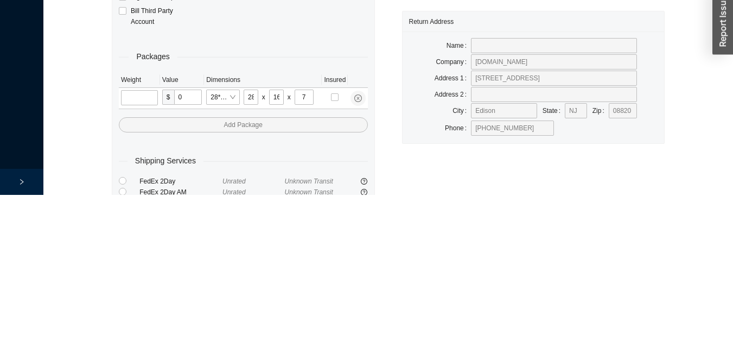
type input "2"
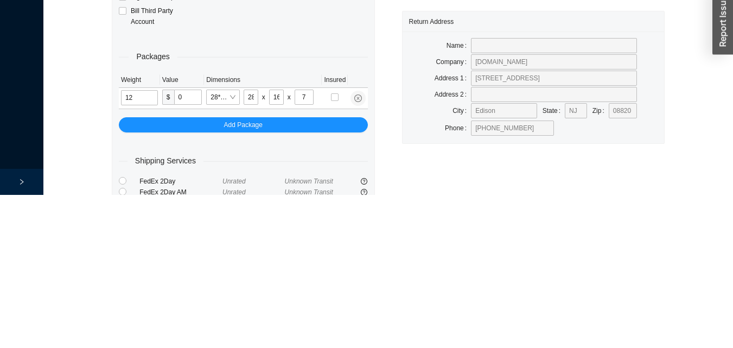
type input "12"
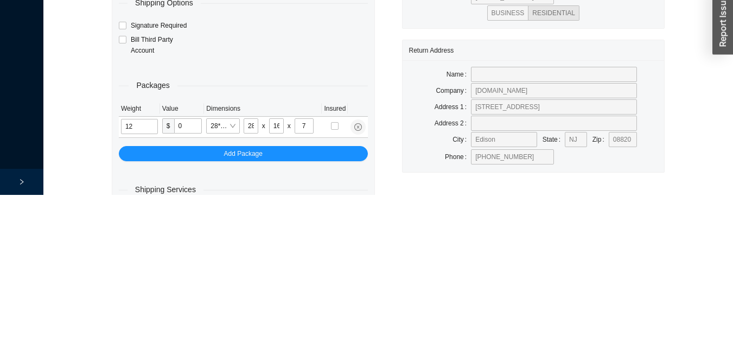
scroll to position [0, 0]
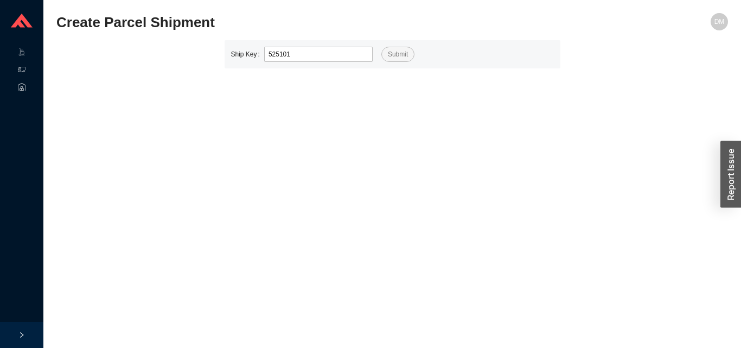
type input "525101"
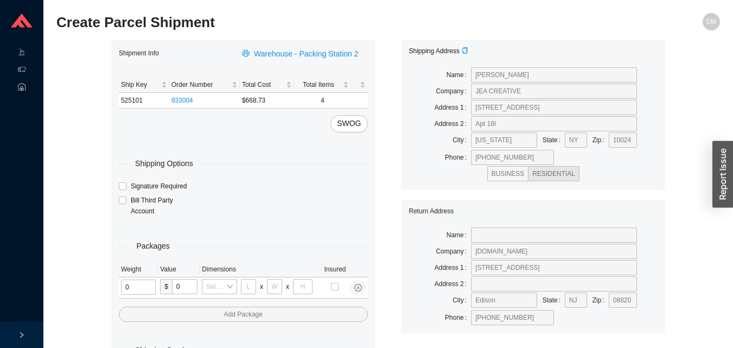
type input "2"
type input "18"
type input "8"
type input "42"
click at [147, 290] on input "tel" at bounding box center [137, 286] width 32 height 15
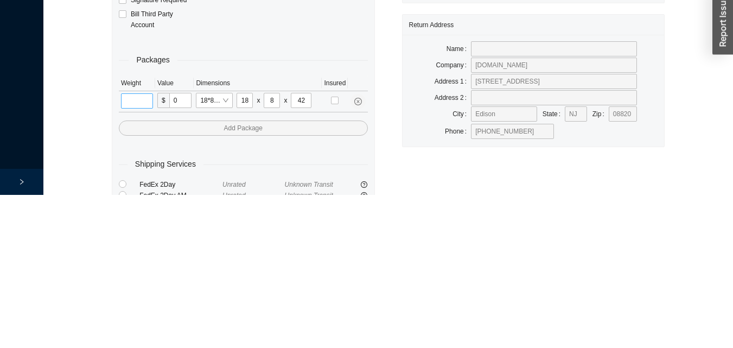
scroll to position [36, 0]
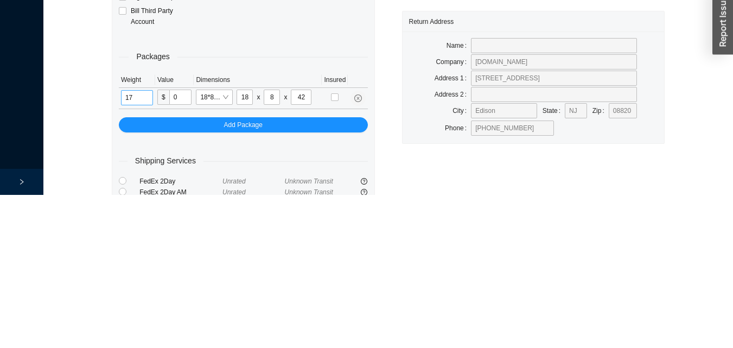
type input "17"
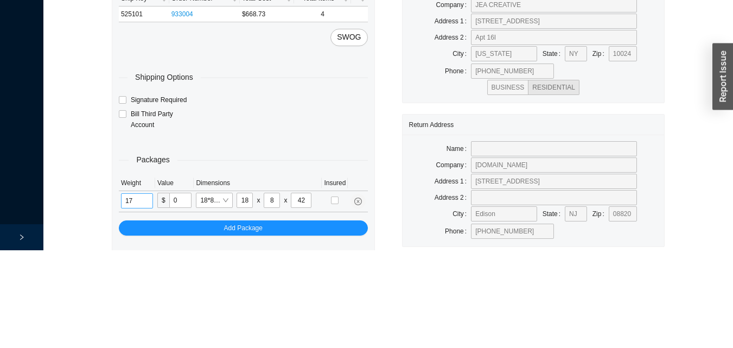
scroll to position [0, 0]
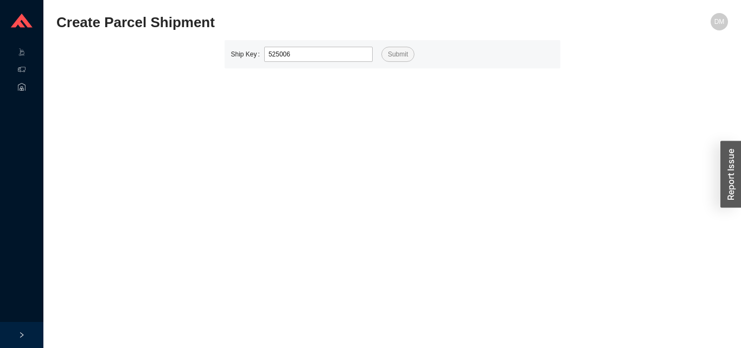
type input "525006"
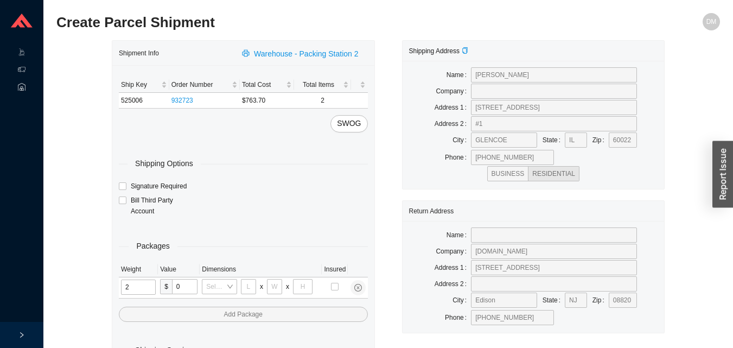
type input "25"
type input "28"
type input "16"
type input "7"
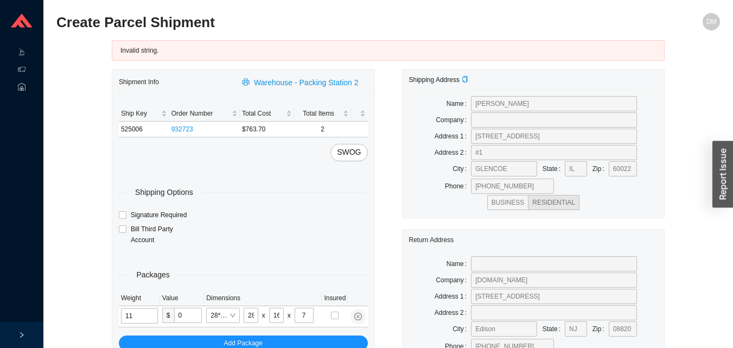
type input "11"
click at [716, 181] on div "button" at bounding box center [722, 173] width 21 height 67
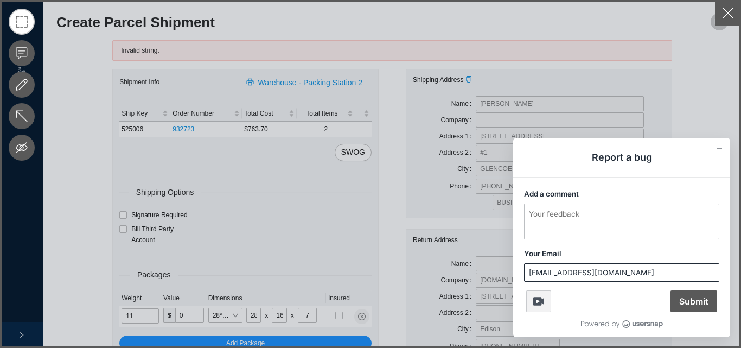
click at [308, 157] on icon at bounding box center [370, 174] width 741 height 348
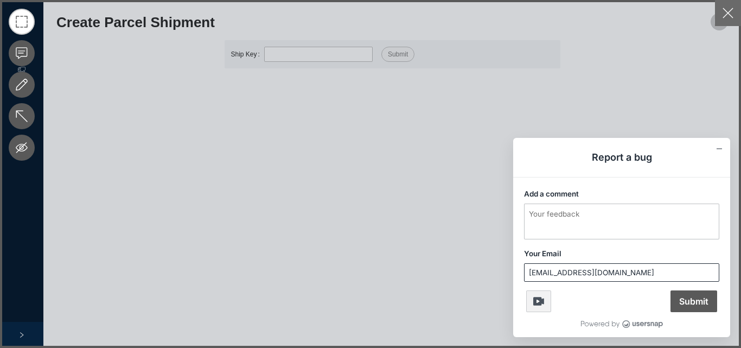
click at [732, 4] on button "button" at bounding box center [728, 13] width 26 height 26
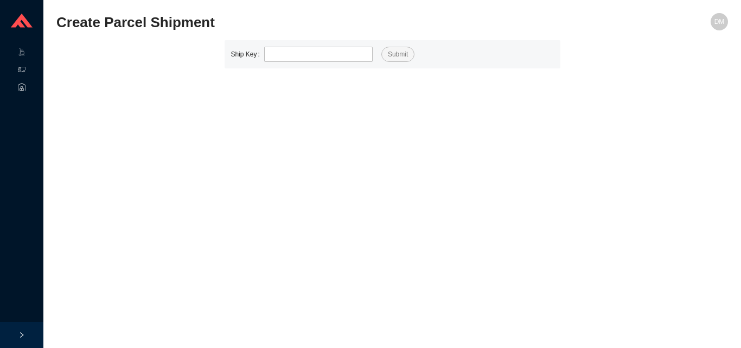
click at [732, 15] on button "button" at bounding box center [728, 13] width 26 height 26
click at [331, 73] on main "Create Parcel Shipment DM Ship Key Submit" at bounding box center [391, 180] width 671 height 335
click at [338, 77] on main "Create Parcel Shipment DM Ship Key Submit" at bounding box center [391, 180] width 671 height 335
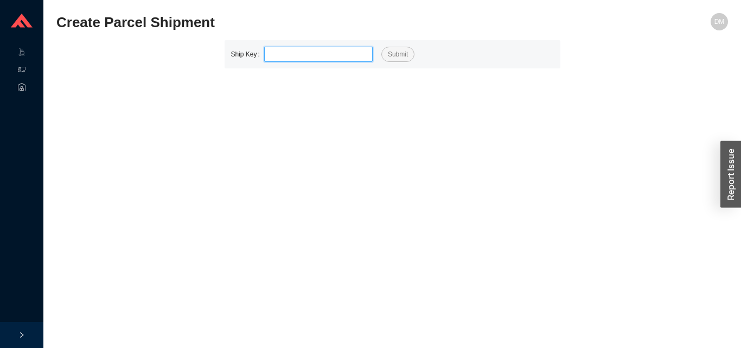
click at [347, 58] on input "tel" at bounding box center [318, 54] width 108 height 15
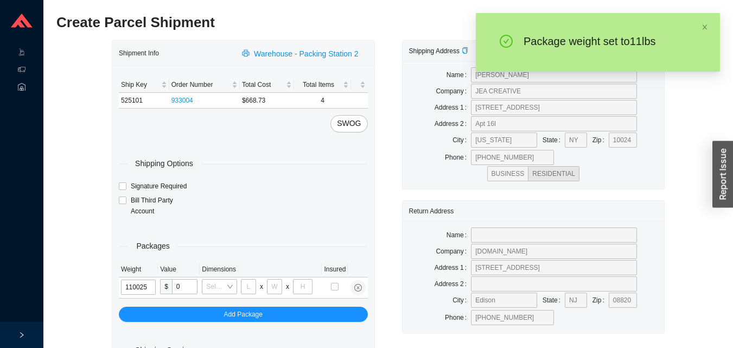
type input "11"
type input "28"
type input "16"
type input "7"
click at [145, 289] on input "11" at bounding box center [139, 286] width 37 height 15
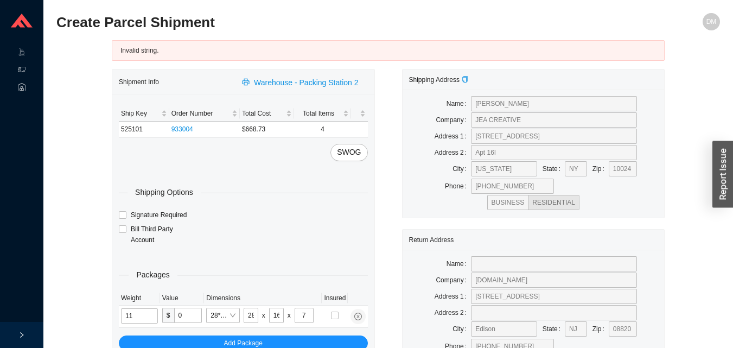
click at [310, 158] on div "SWOG" at bounding box center [243, 152] width 249 height 17
click at [721, 177] on div "button" at bounding box center [722, 173] width 21 height 67
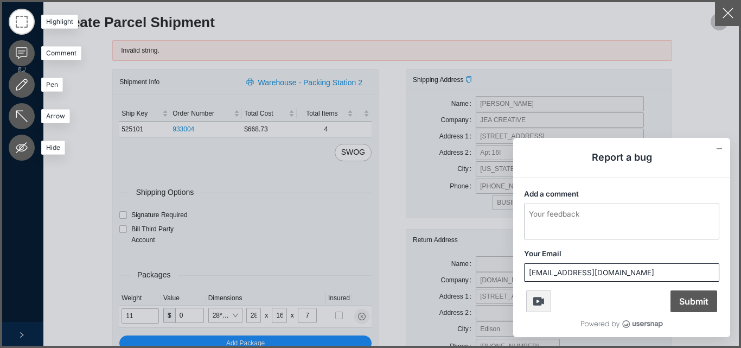
click at [30, 115] on label at bounding box center [22, 116] width 26 height 26
click at [22, 116] on input "Arrow" at bounding box center [22, 116] width 0 height 0
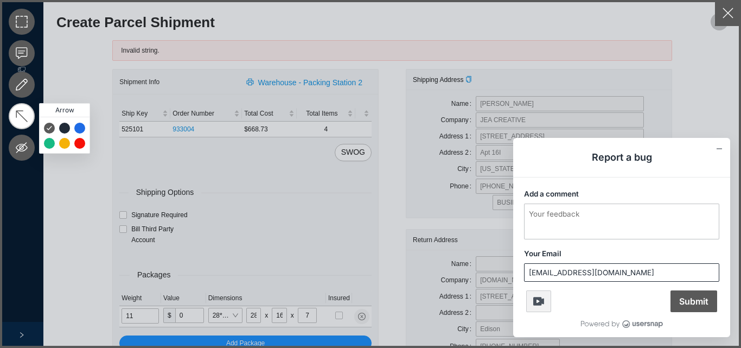
click at [20, 110] on label at bounding box center [22, 116] width 26 height 26
click at [22, 116] on input "Arrow" at bounding box center [22, 116] width 0 height 0
click at [24, 18] on label at bounding box center [22, 22] width 26 height 26
click at [22, 22] on input "Highlight" at bounding box center [22, 22] width 0 height 0
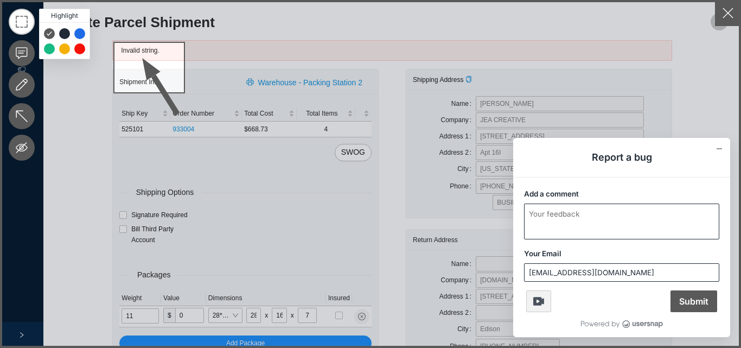
click at [624, 215] on textarea "Add a comment" at bounding box center [621, 221] width 194 height 35
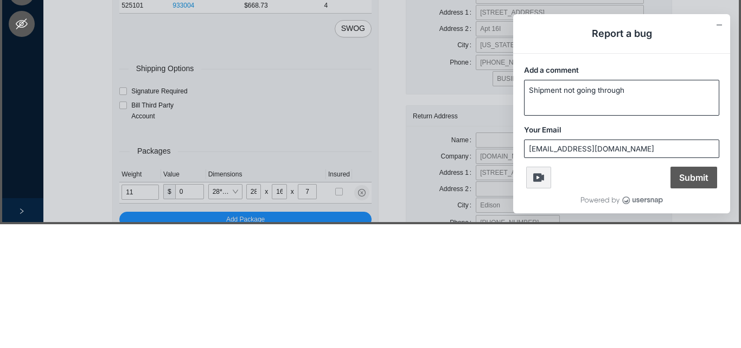
type textarea "Shipment not going through"
click at [715, 297] on span "Submit" at bounding box center [693, 301] width 47 height 22
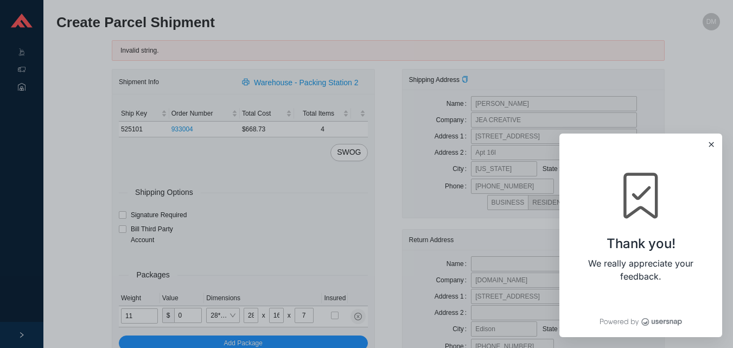
click at [711, 144] on icon "Close" at bounding box center [711, 144] width 4 height 4
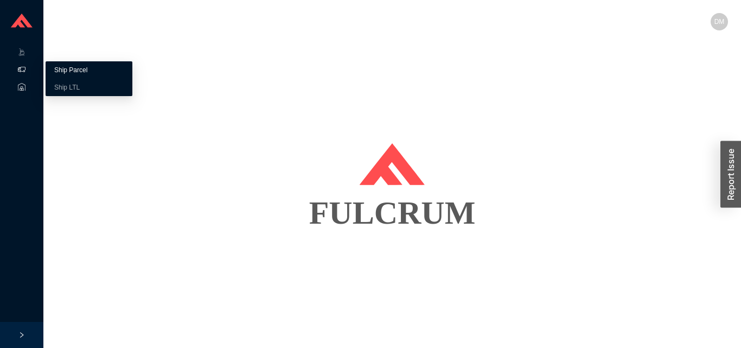
click at [85, 67] on link "Ship Parcel" at bounding box center [70, 70] width 33 height 8
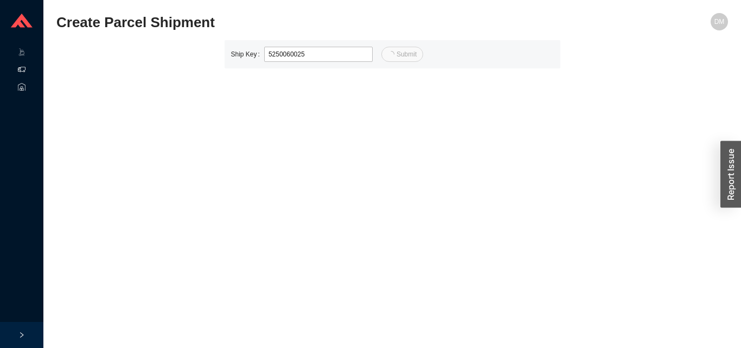
type input "25"
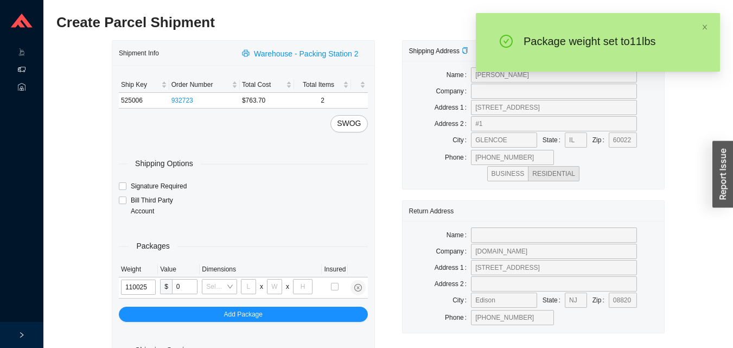
type input "11"
type input "28"
type input "16"
type input "7"
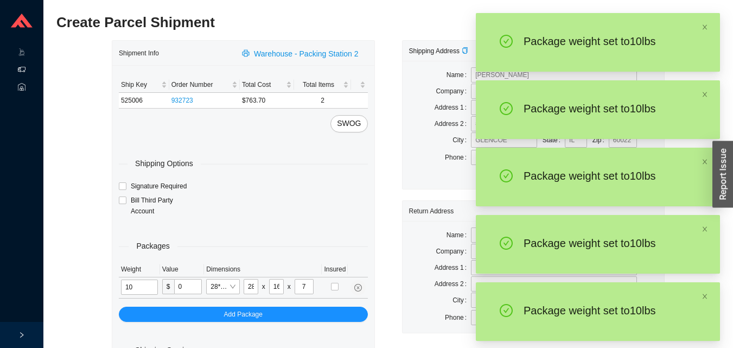
type input "11"
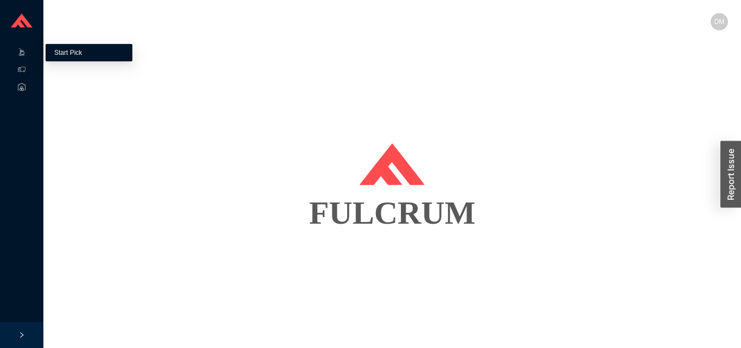
click at [69, 56] on link "Start Pick" at bounding box center [68, 53] width 28 height 8
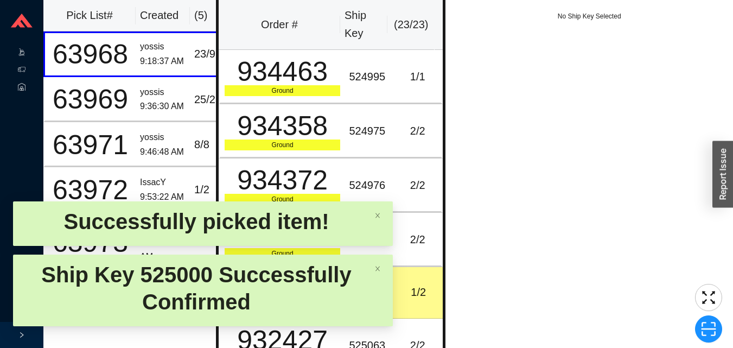
click at [431, 290] on td "1 / 2" at bounding box center [418, 293] width 49 height 52
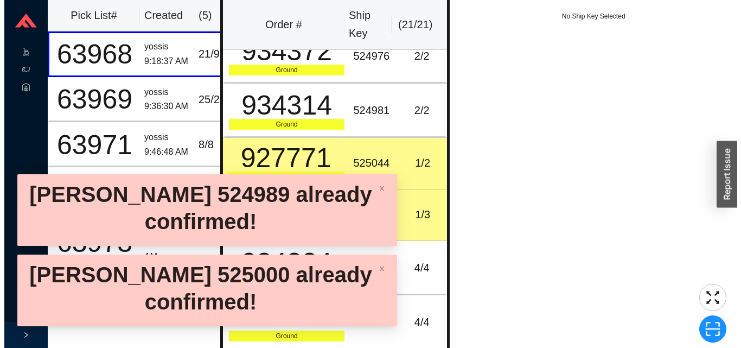
scroll to position [130, 0]
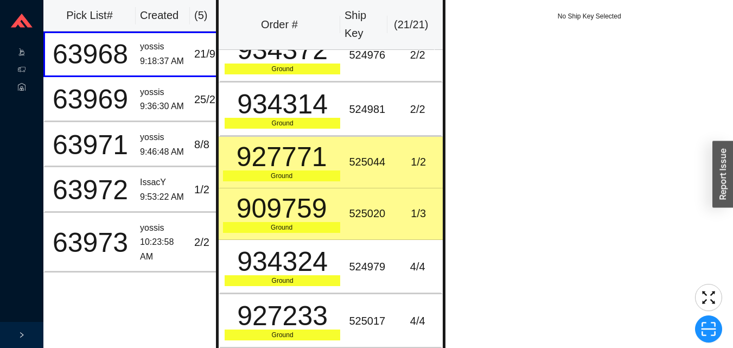
click at [337, 170] on td "927771 Ground" at bounding box center [282, 163] width 126 height 52
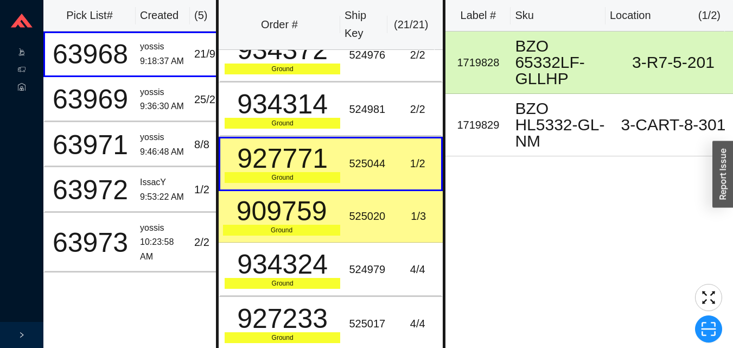
click at [364, 204] on td "525020" at bounding box center [368, 217] width 49 height 52
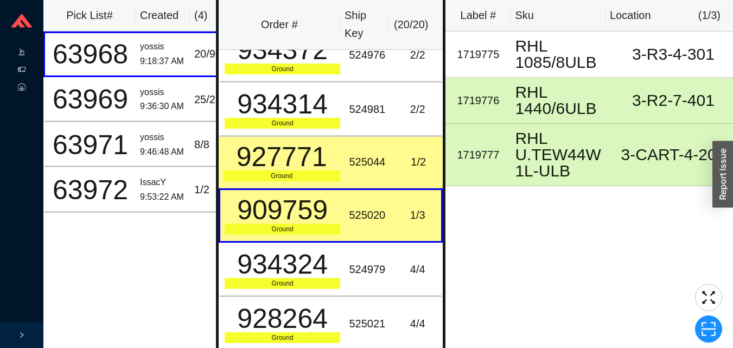
click at [29, 70] on icon at bounding box center [31, 70] width 5 height 0
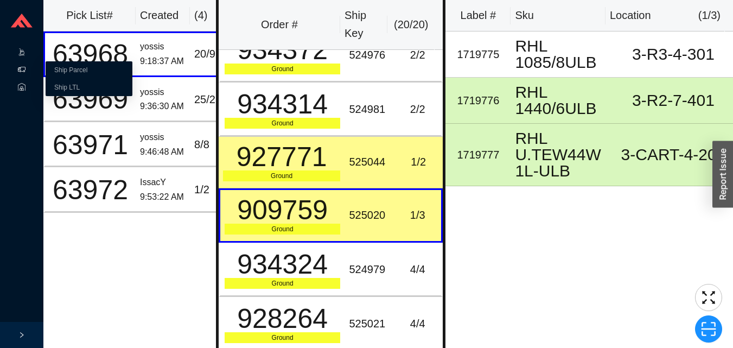
click at [46, 66] on div "Ship Parcel Ship LTL" at bounding box center [89, 78] width 87 height 35
click at [87, 70] on link "Ship Parcel" at bounding box center [70, 70] width 33 height 8
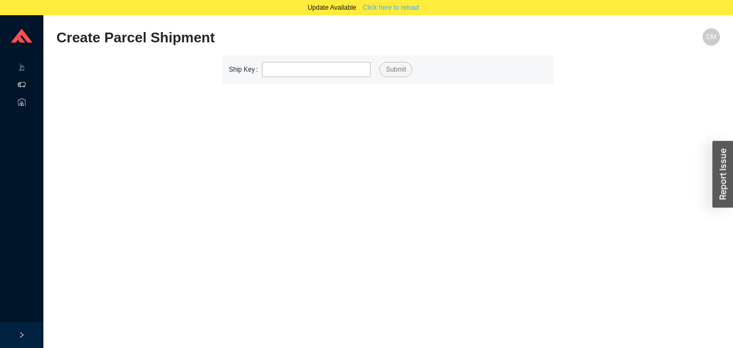
click at [408, 11] on span "Click here to reload" at bounding box center [391, 7] width 56 height 11
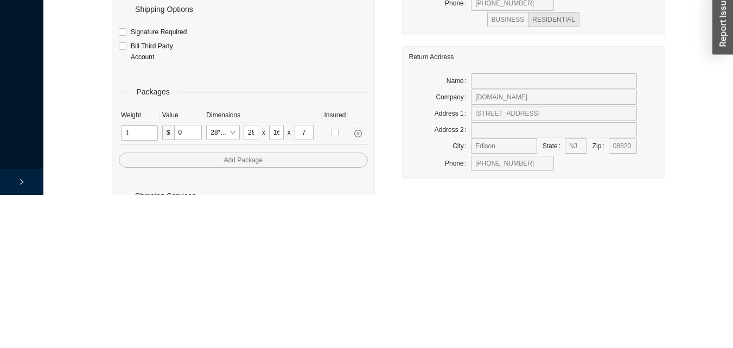
scroll to position [36, 0]
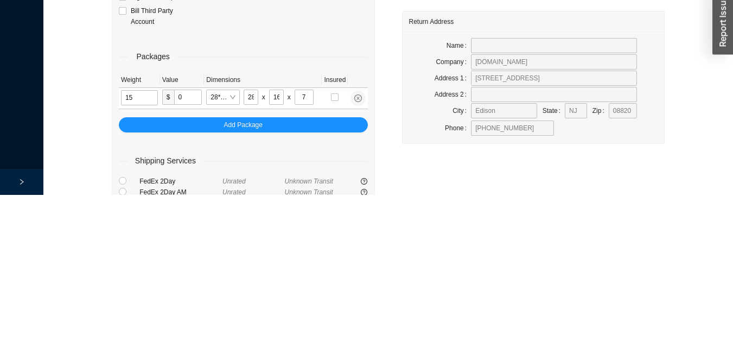
type input "15"
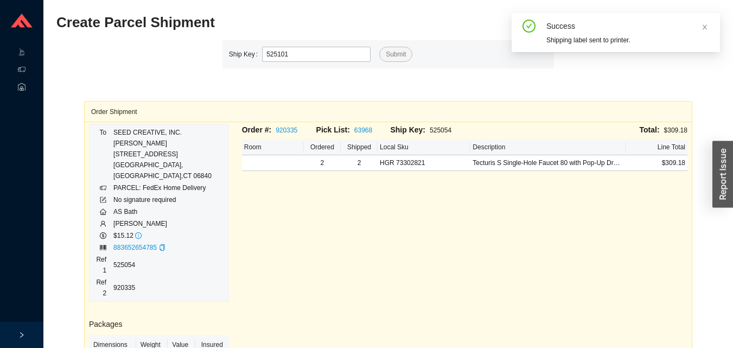
type input "525101"
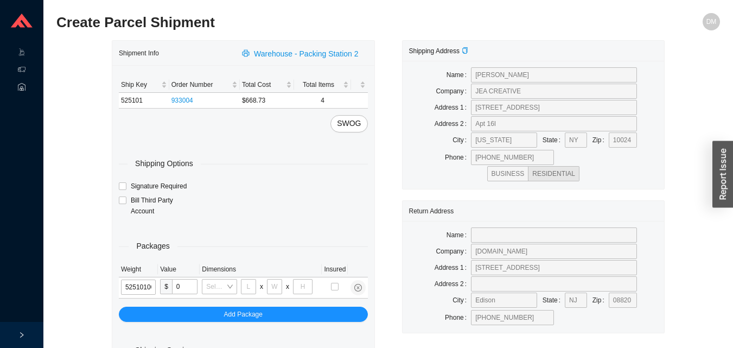
type input "525101"
type input "18"
type input "8"
type input "42"
click at [146, 286] on input "525101" at bounding box center [137, 286] width 32 height 15
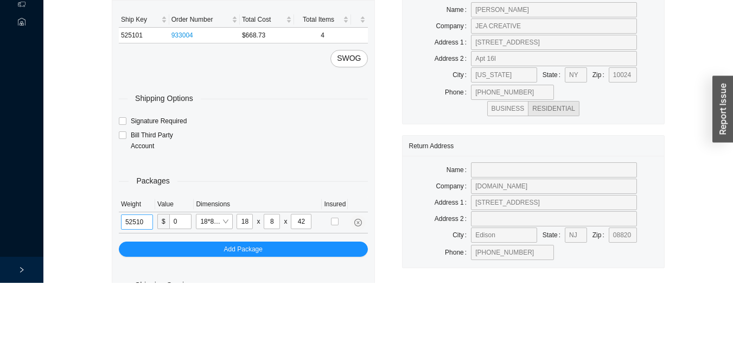
scroll to position [36, 0]
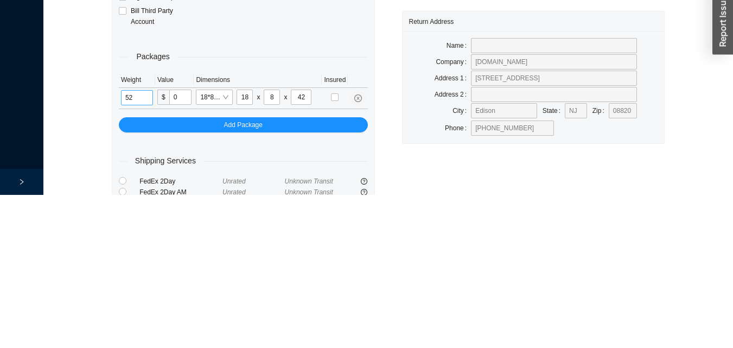
type input "5"
type input "17"
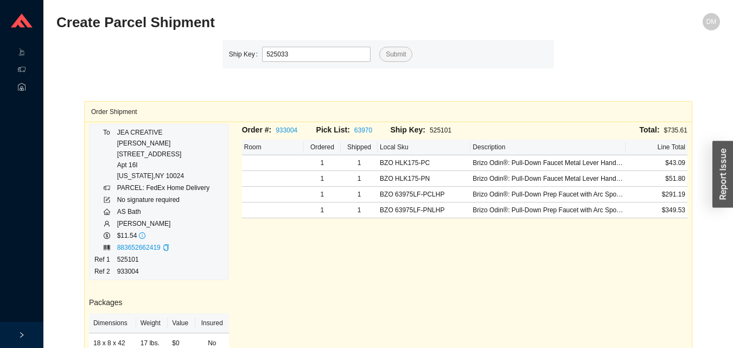
type input "525033"
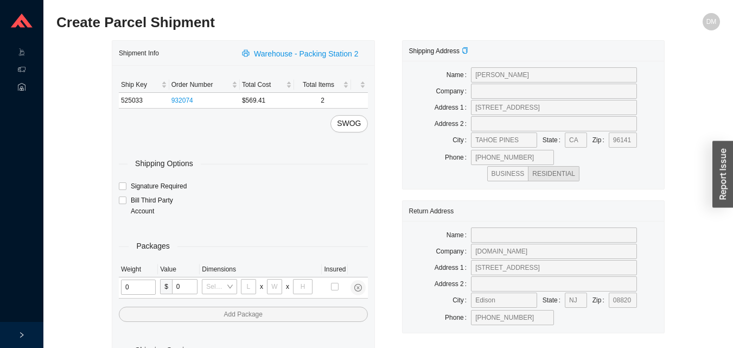
type input "1"
type input "18"
type input "5"
type input "36"
click at [132, 285] on input "tel" at bounding box center [136, 286] width 31 height 15
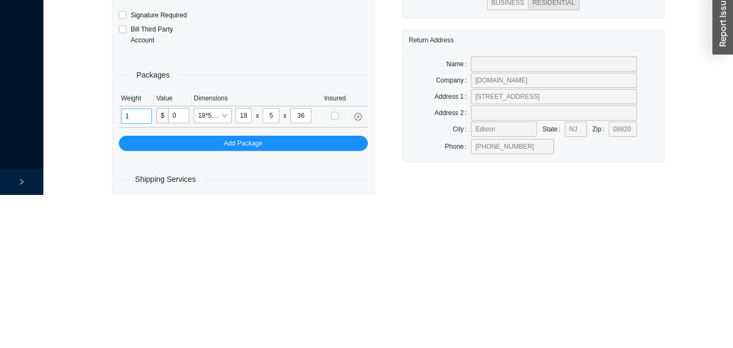
scroll to position [36, 0]
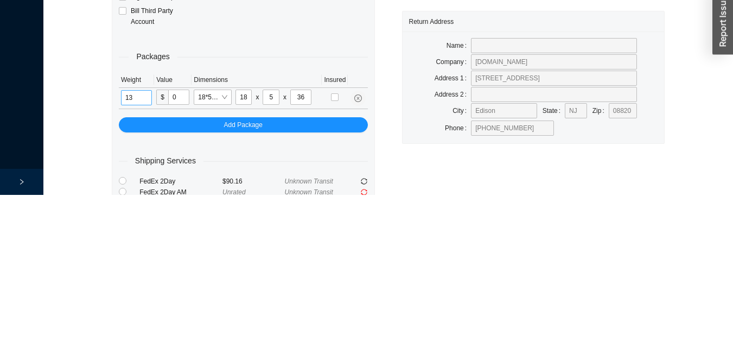
type input "13"
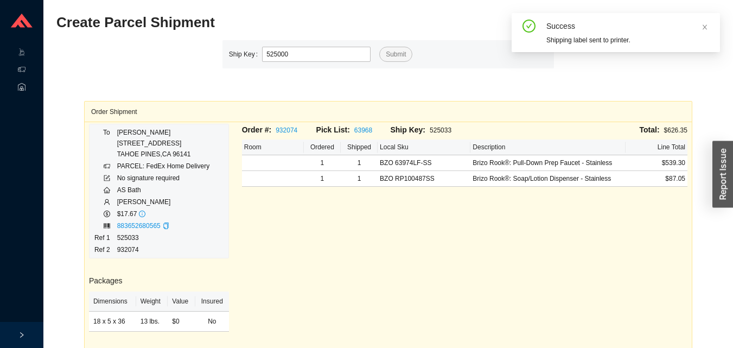
type input "525000"
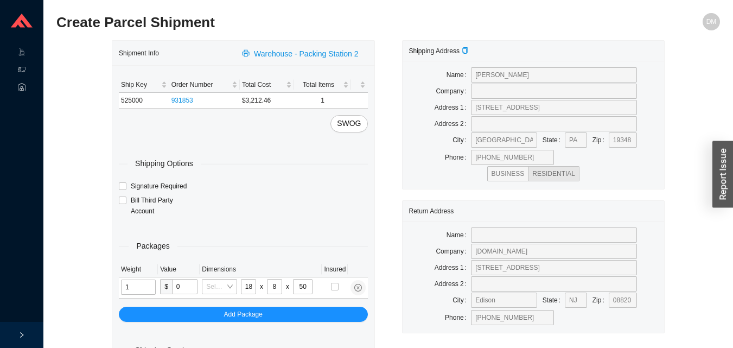
type input "27"
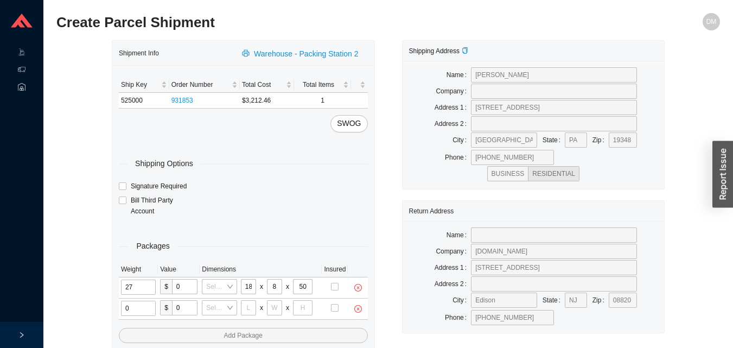
type input "2"
type input "18"
type input "8"
type input "42"
type input "13"
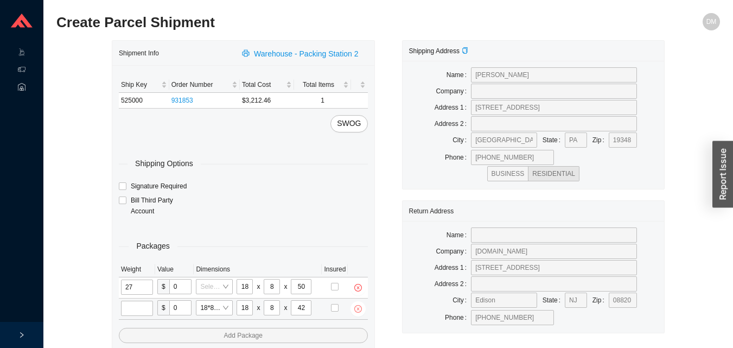
click at [357, 309] on icon "close-circle" at bounding box center [357, 308] width 3 height 3
type input "13"
type input "10"
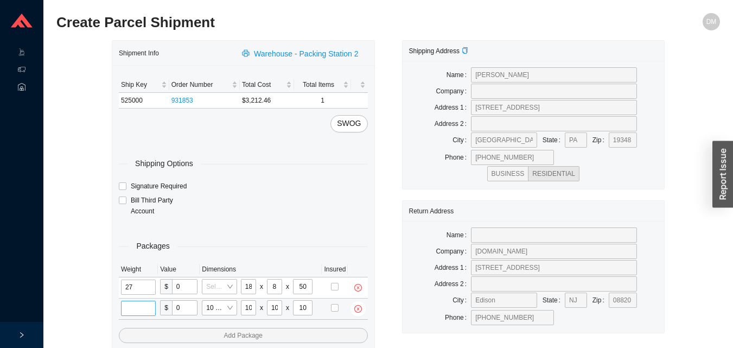
click at [126, 306] on input "tel" at bounding box center [138, 307] width 35 height 15
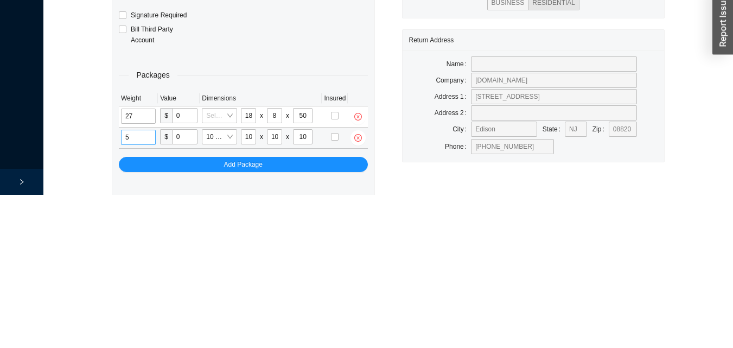
scroll to position [57, 0]
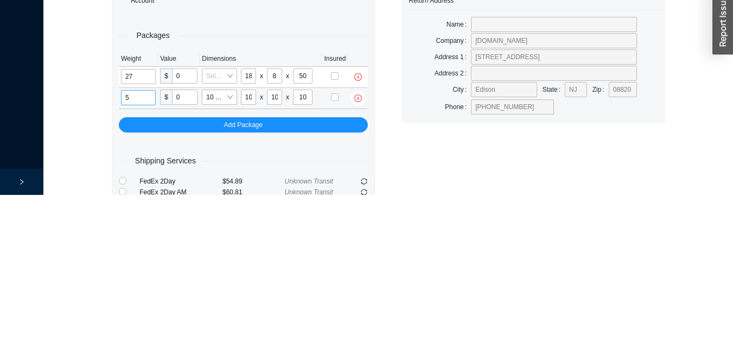
type input "5"
click at [144, 226] on input "27" at bounding box center [138, 229] width 35 height 15
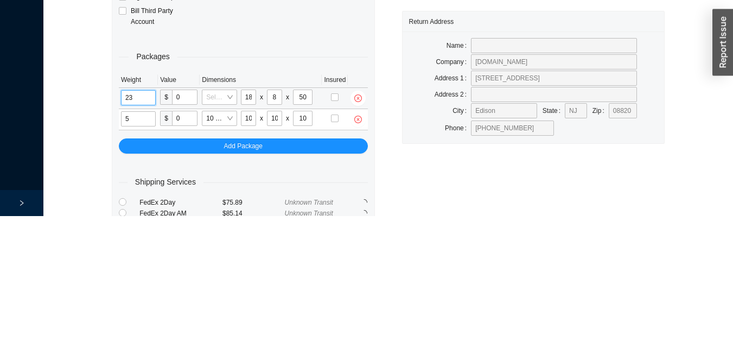
type input "23"
click at [305, 228] on input "50" at bounding box center [303, 228] width 20 height 15
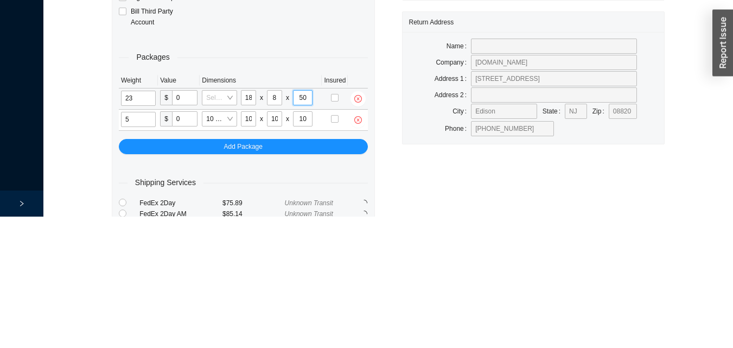
type input "5"
type input "42"
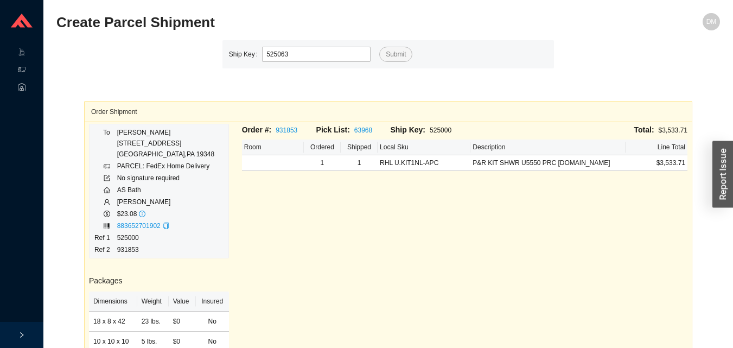
type input "525063"
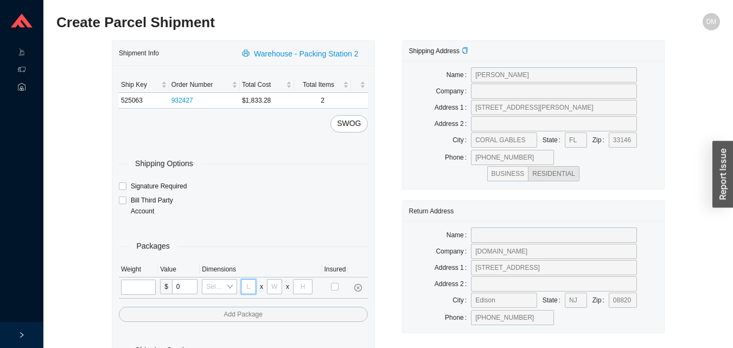
click at [248, 286] on input "tel" at bounding box center [248, 286] width 15 height 15
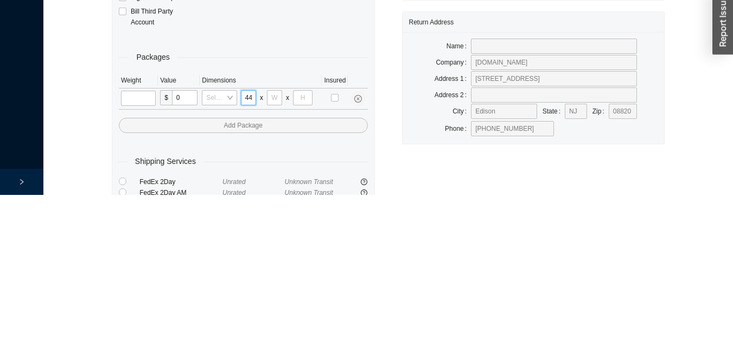
scroll to position [0, 1]
type input "44"
click at [275, 254] on input "tel" at bounding box center [274, 250] width 15 height 15
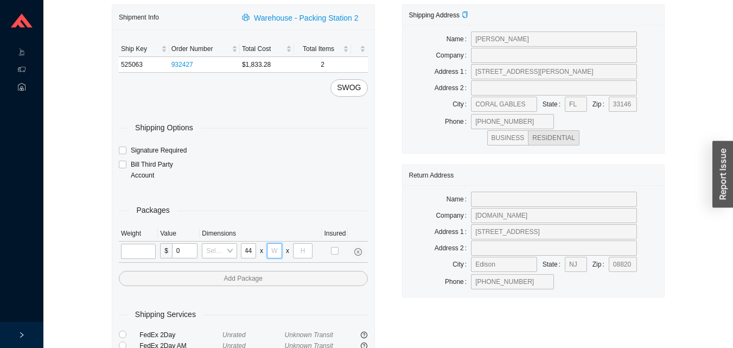
scroll to position [0, 0]
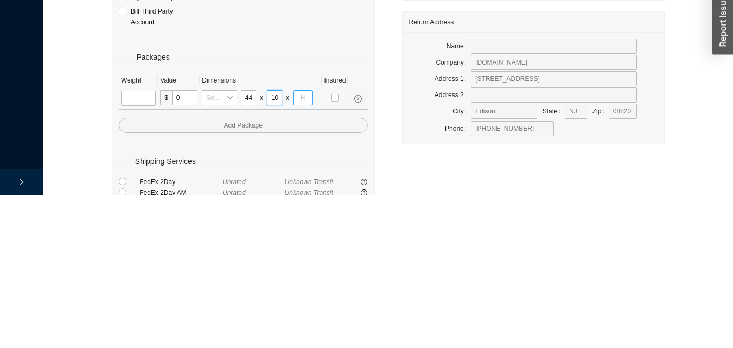
type input "10"
click at [301, 254] on input "tel" at bounding box center [303, 250] width 20 height 15
type input "9"
click at [140, 253] on input "tel" at bounding box center [138, 250] width 35 height 15
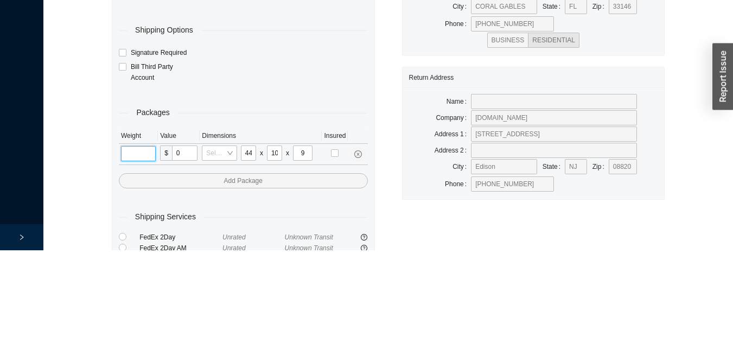
scroll to position [36, 0]
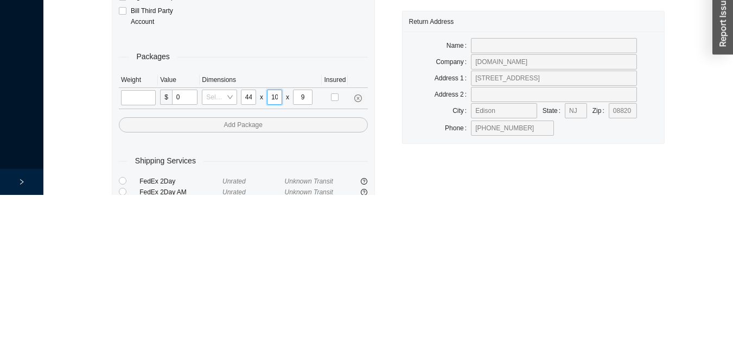
click at [274, 249] on input "10" at bounding box center [274, 249] width 15 height 15
type input "15"
click at [152, 252] on input "tel" at bounding box center [138, 250] width 35 height 15
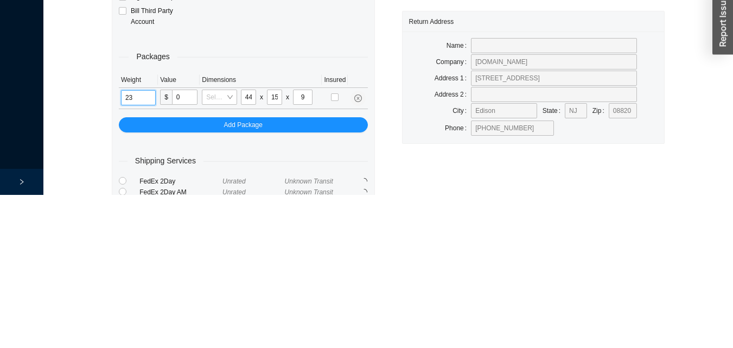
type input "23"
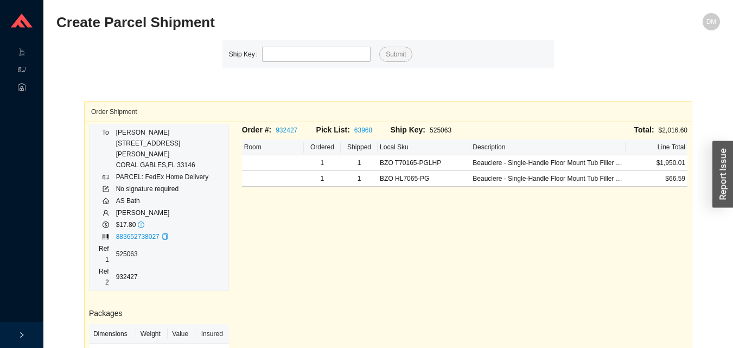
click at [179, 183] on td "No signature required" at bounding box center [170, 189] width 108 height 12
type input "524989"
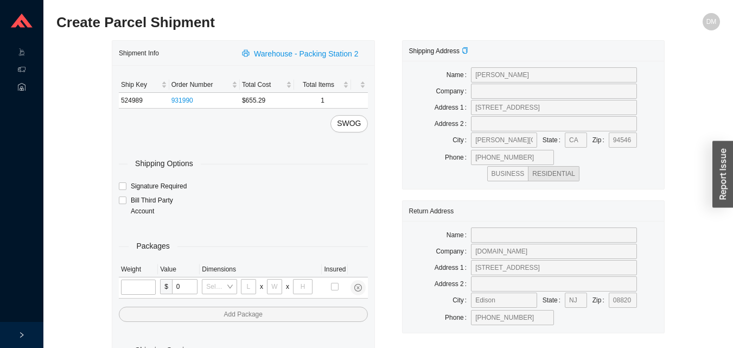
click at [135, 281] on input "tel" at bounding box center [138, 286] width 35 height 15
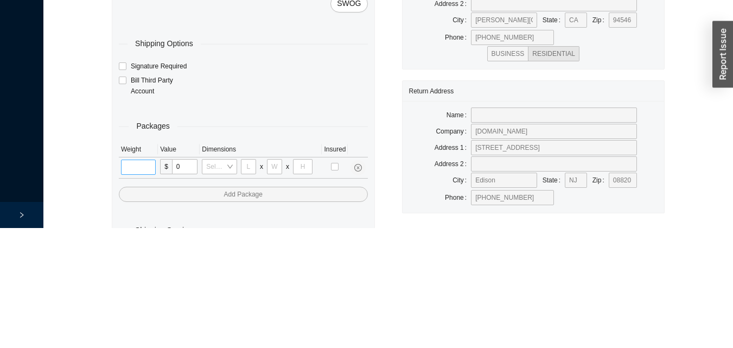
scroll to position [36, 0]
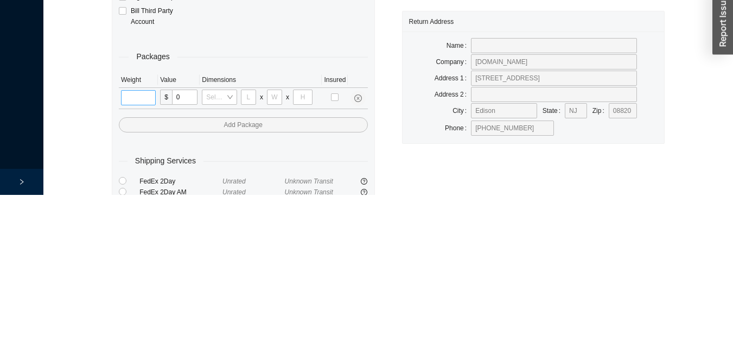
type input "7"
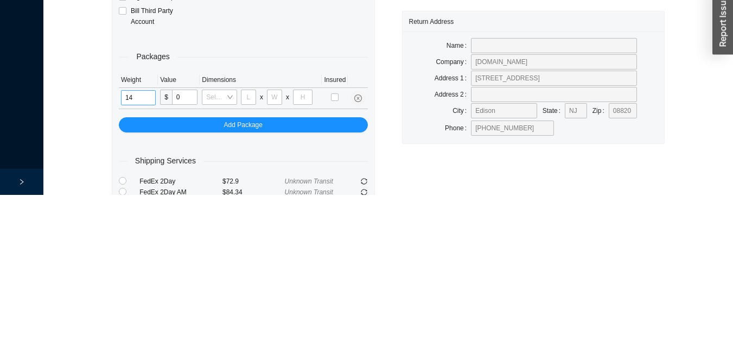
type input "14"
